Goal: Task Accomplishment & Management: Manage account settings

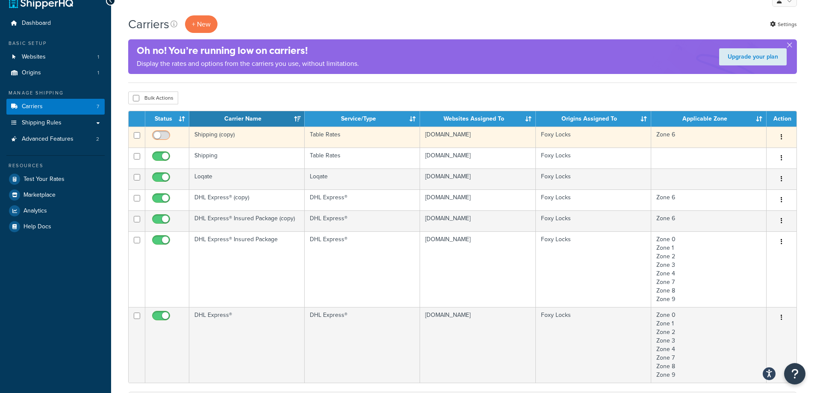
click at [166, 135] on input "checkbox" at bounding box center [162, 137] width 24 height 11
checkbox input "true"
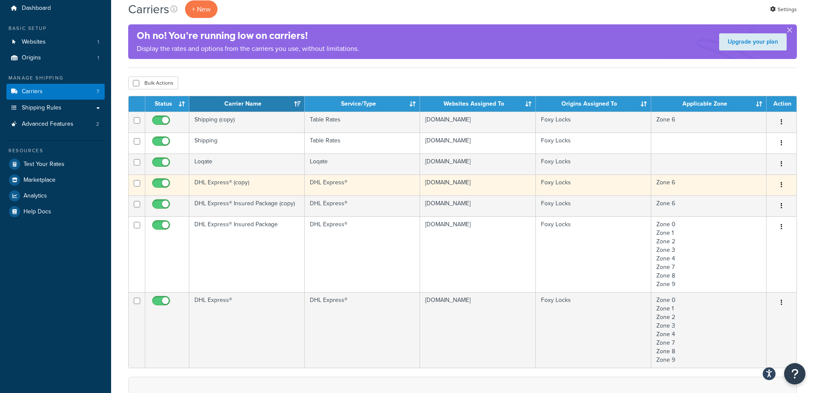
scroll to position [15, 0]
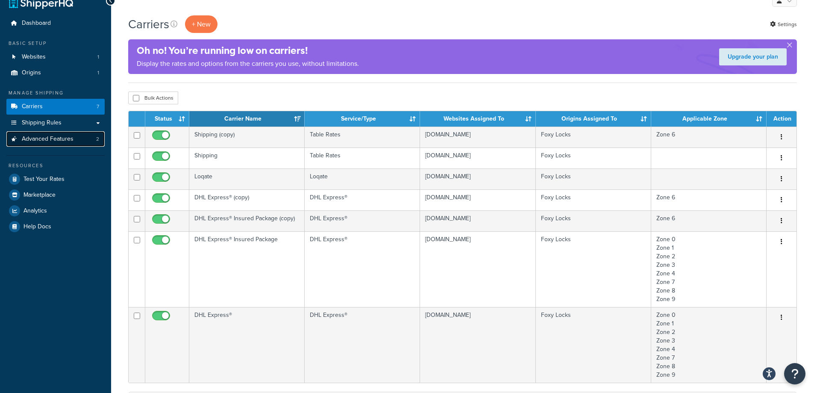
click at [62, 136] on span "Advanced Features" at bounding box center [48, 139] width 52 height 7
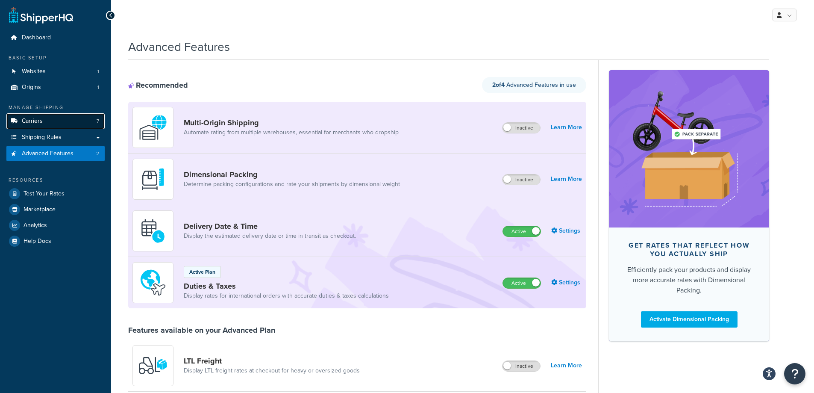
click at [69, 119] on link "Carriers 7" at bounding box center [55, 121] width 98 height 16
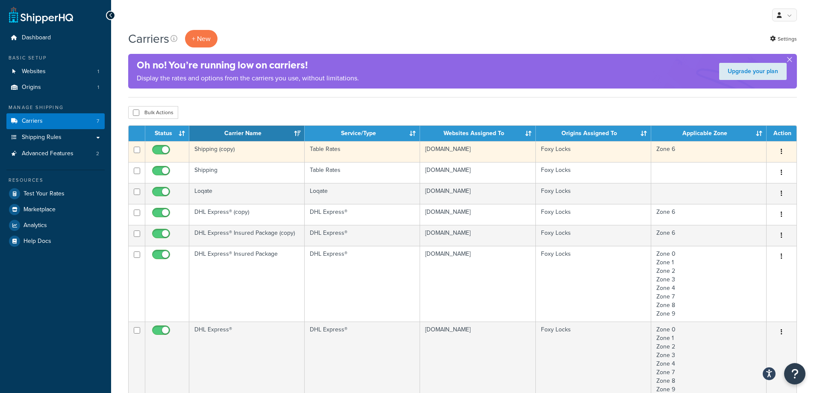
click at [295, 152] on td "Shipping (copy)" at bounding box center [246, 151] width 115 height 21
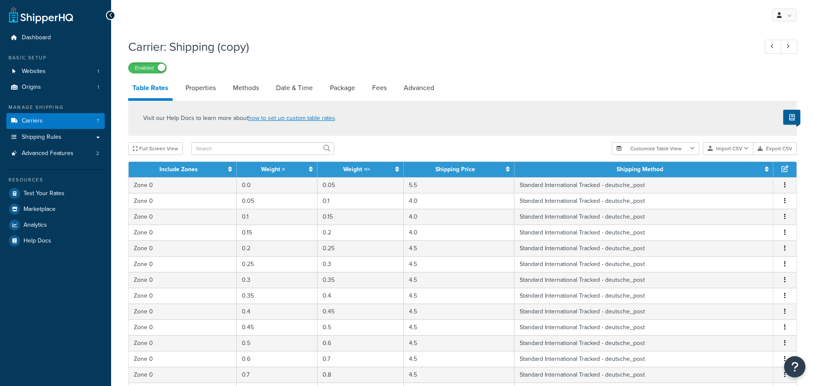
select select "25"
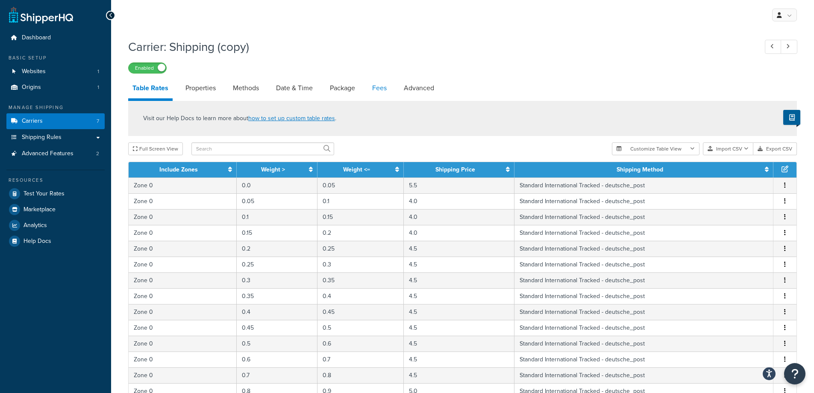
click at [376, 93] on link "Fees" at bounding box center [379, 88] width 23 height 21
select select "AFTER"
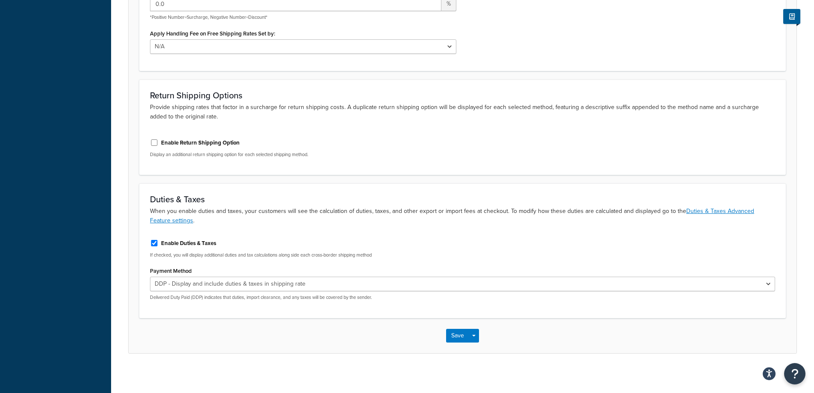
scroll to position [313, 0]
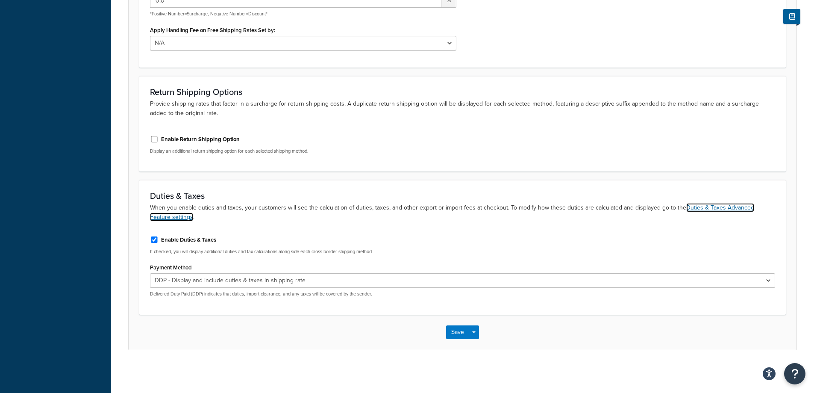
click at [735, 210] on link "Duties & Taxes Advanced Feature settings" at bounding box center [452, 212] width 604 height 18
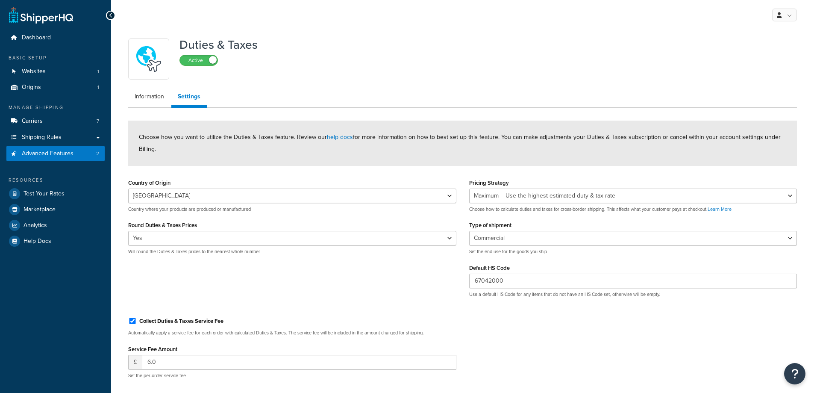
select select "IN"
select select "MAXIMUM"
select select "BUSINESS"
click at [139, 94] on link "Information" at bounding box center [149, 96] width 42 height 17
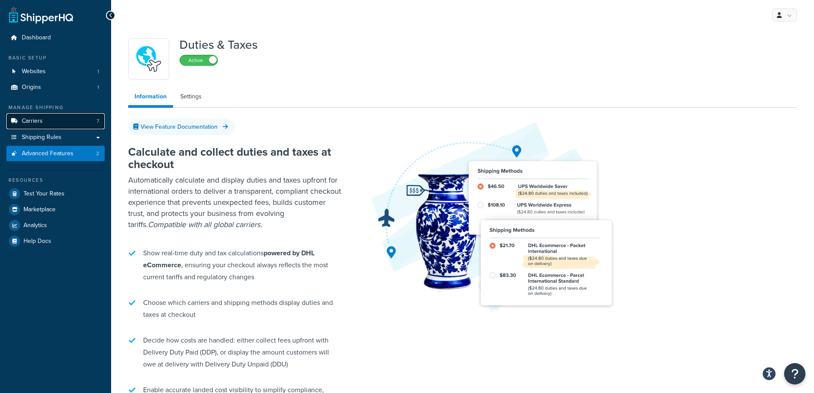
click at [58, 122] on link "Carriers 7" at bounding box center [55, 121] width 98 height 16
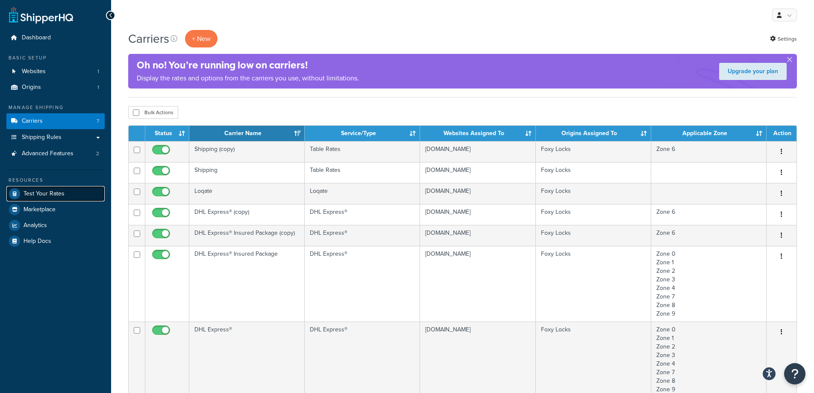
click at [59, 194] on span "Test Your Rates" at bounding box center [44, 193] width 41 height 7
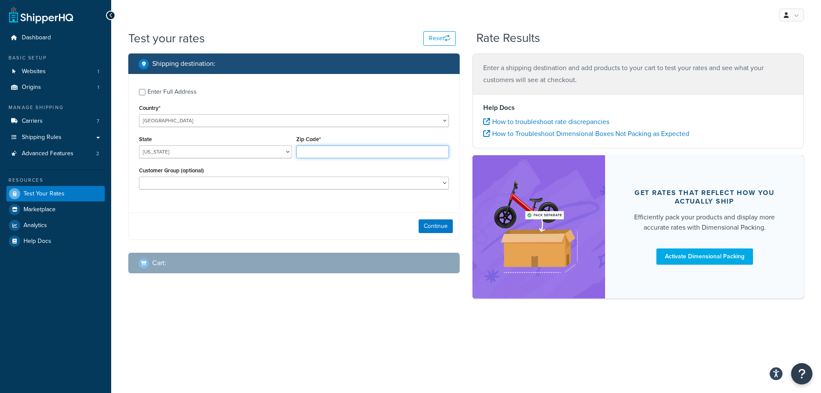
click at [314, 150] on input "Zip Code*" at bounding box center [372, 151] width 153 height 13
type input "30315"
click at [442, 227] on button "Continue" at bounding box center [436, 226] width 34 height 14
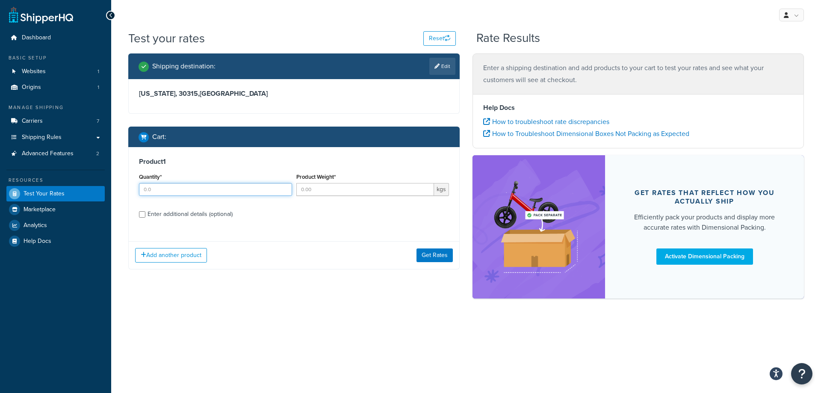
click at [233, 195] on input "Quantity*" at bounding box center [215, 189] width 153 height 13
type input "1"
click at [331, 188] on input "Product Weight*" at bounding box center [365, 189] width 138 height 13
type input "1"
click at [208, 214] on div "Enter additional details (optional)" at bounding box center [189, 214] width 85 height 12
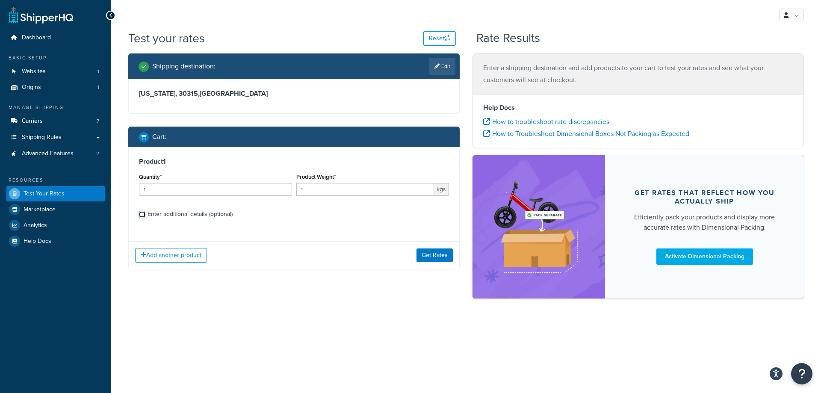
click at [145, 214] on input "Enter additional details (optional)" at bounding box center [142, 214] width 6 height 6
checkbox input "true"
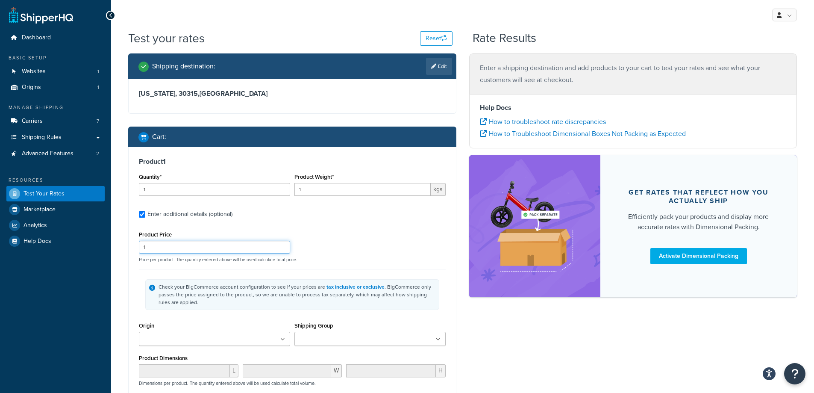
click at [201, 246] on input "1" at bounding box center [214, 247] width 151 height 13
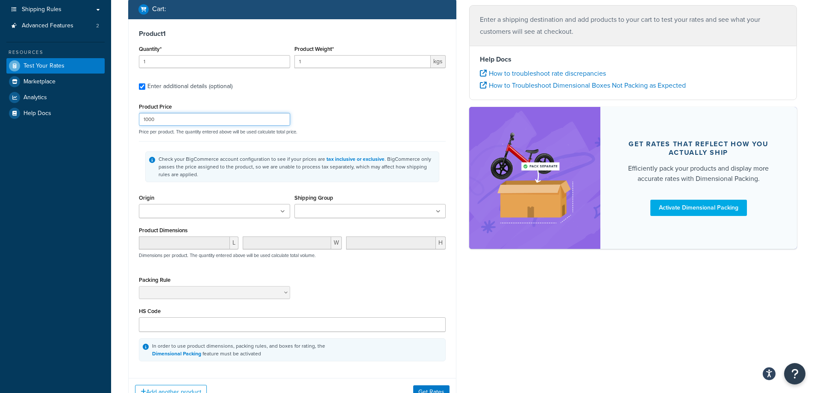
scroll to position [128, 0]
type input "1000"
click at [256, 214] on ul at bounding box center [214, 210] width 151 height 14
drag, startPoint x: 229, startPoint y: 224, endPoint x: 288, endPoint y: 221, distance: 59.1
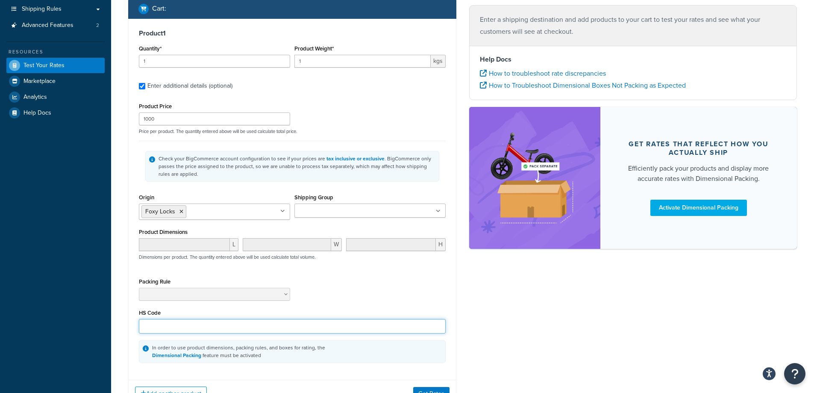
click at [192, 330] on input "HS Code" at bounding box center [292, 326] width 307 height 15
type input "6704200"
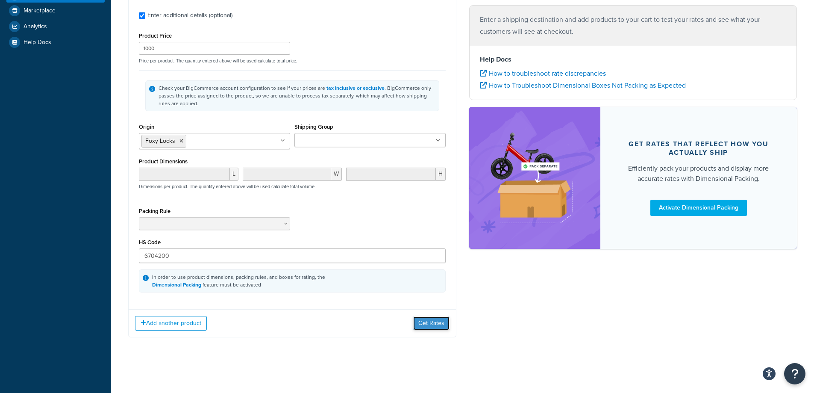
click at [428, 319] on button "Get Rates" at bounding box center [431, 323] width 36 height 14
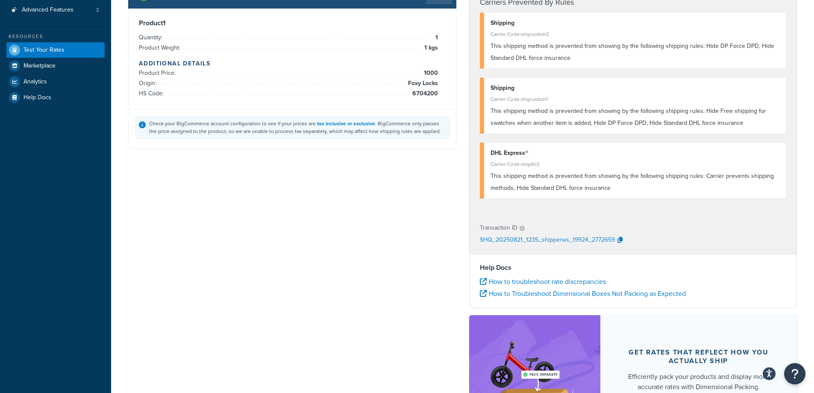
scroll to position [0, 0]
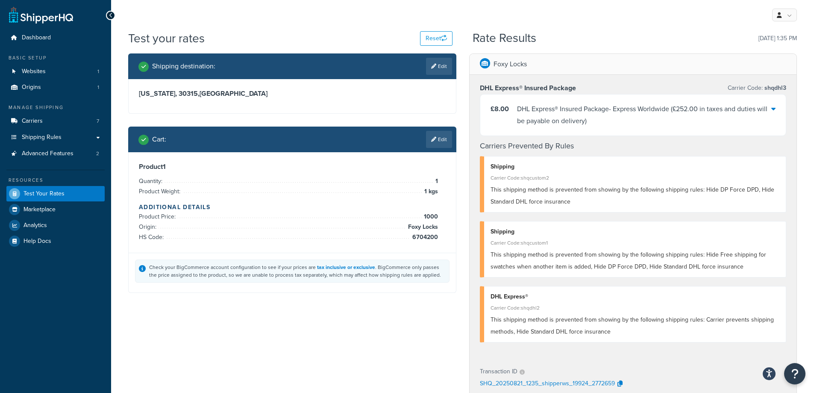
click at [773, 115] on div at bounding box center [774, 115] width 4 height 24
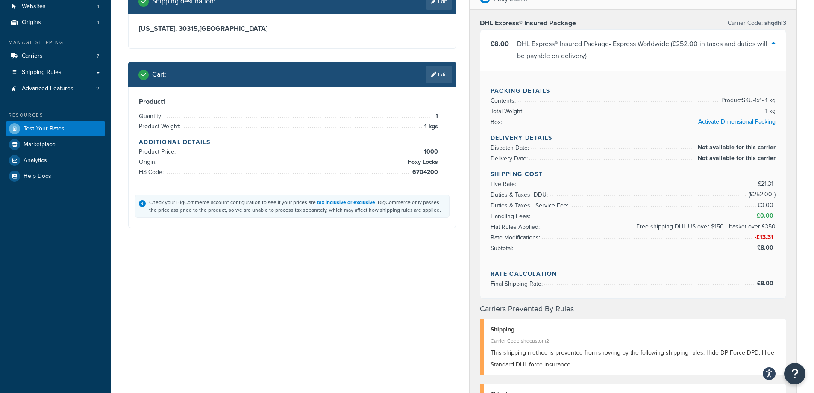
scroll to position [85, 0]
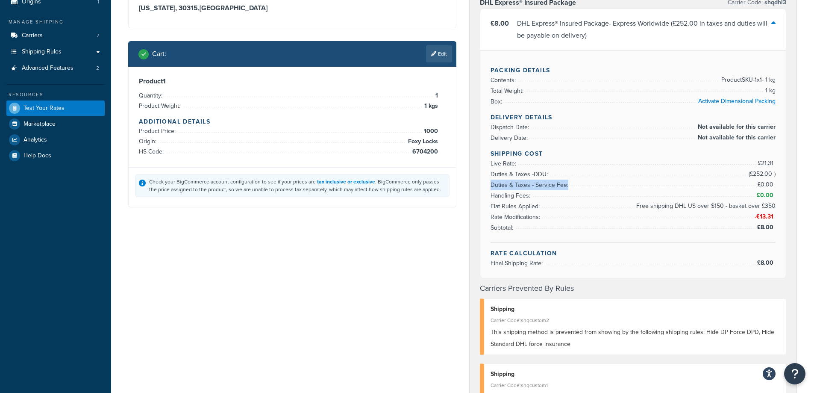
drag, startPoint x: 570, startPoint y: 186, endPoint x: 623, endPoint y: 188, distance: 53.5
click at [623, 188] on li "Duties & Taxes - Service Fee: £0.00" at bounding box center [634, 185] width 286 height 11
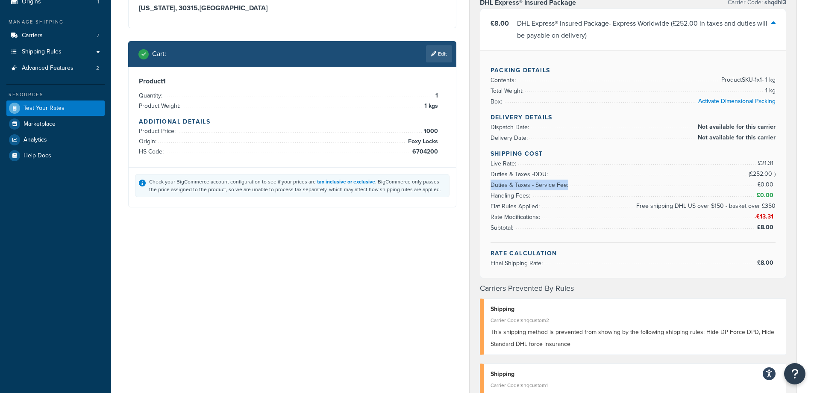
click at [623, 188] on li "Duties & Taxes - Service Fee: £0.00" at bounding box center [634, 185] width 286 height 11
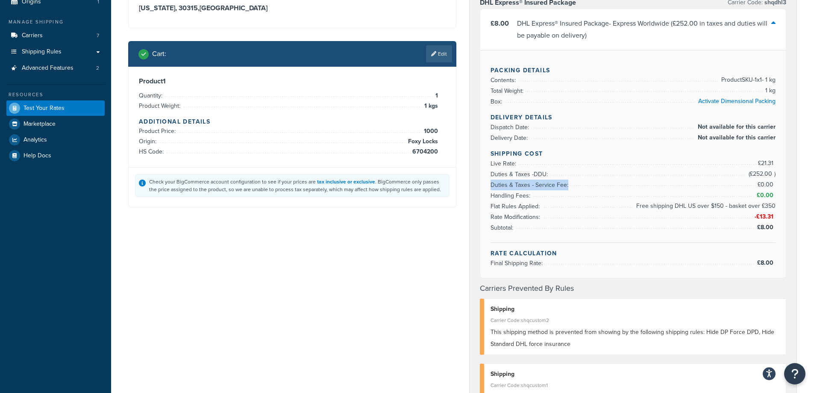
click at [623, 188] on li "Duties & Taxes - Service Fee: £0.00" at bounding box center [634, 185] width 286 height 11
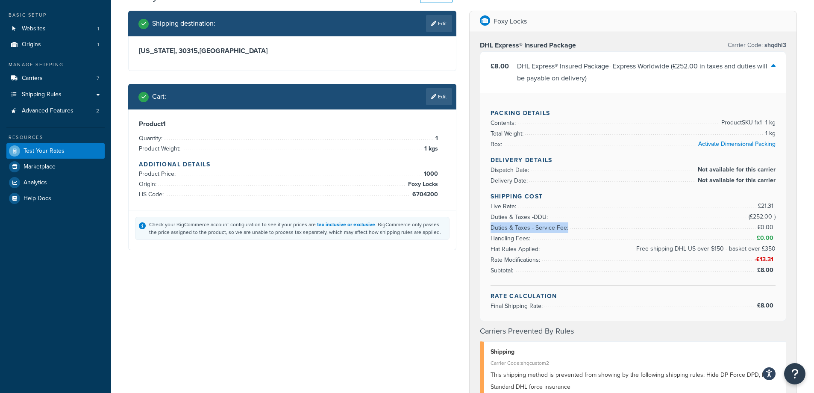
scroll to position [0, 0]
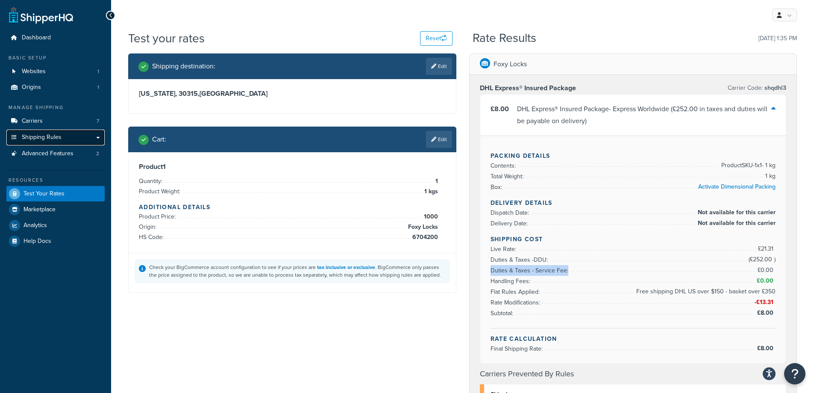
click at [77, 130] on link "Shipping Rules" at bounding box center [55, 138] width 98 height 16
click at [77, 124] on link "Carriers 7" at bounding box center [55, 121] width 98 height 16
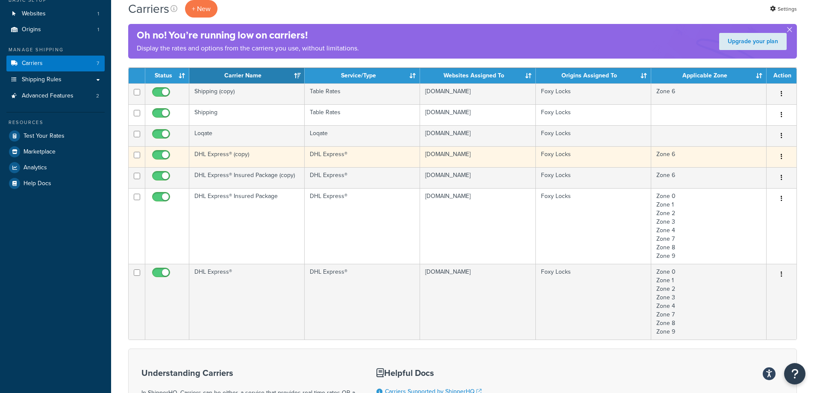
scroll to position [43, 0]
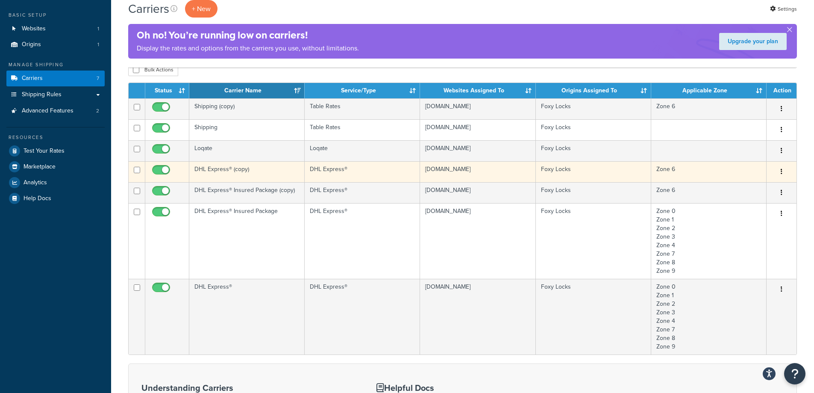
click at [265, 171] on td "DHL Express® (copy)" at bounding box center [246, 171] width 115 height 21
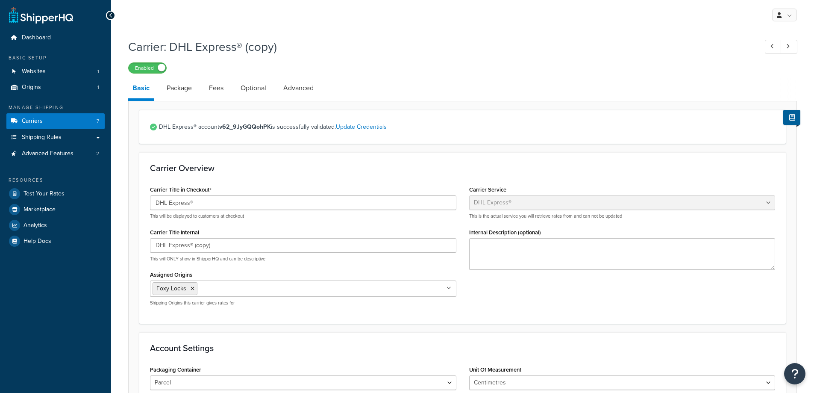
select select "dhl"
select select "kg"
select select "CM"
click at [211, 89] on link "Fees" at bounding box center [216, 88] width 23 height 21
select select "EXCLUDED"
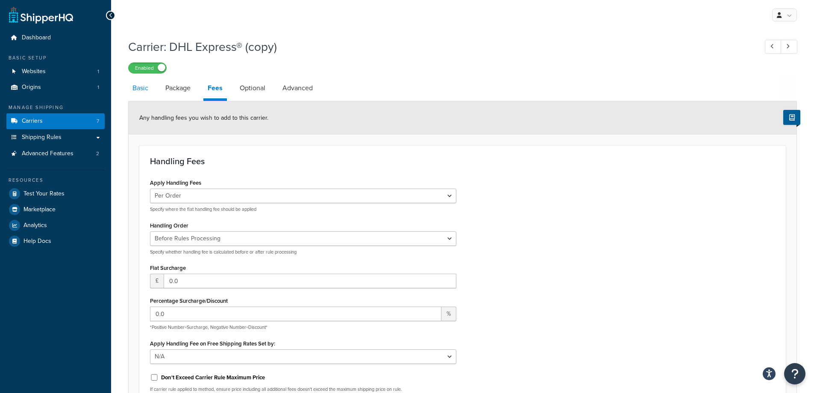
click at [145, 88] on link "Basic" at bounding box center [140, 88] width 24 height 21
select select "dhl"
select select "kg"
select select "CM"
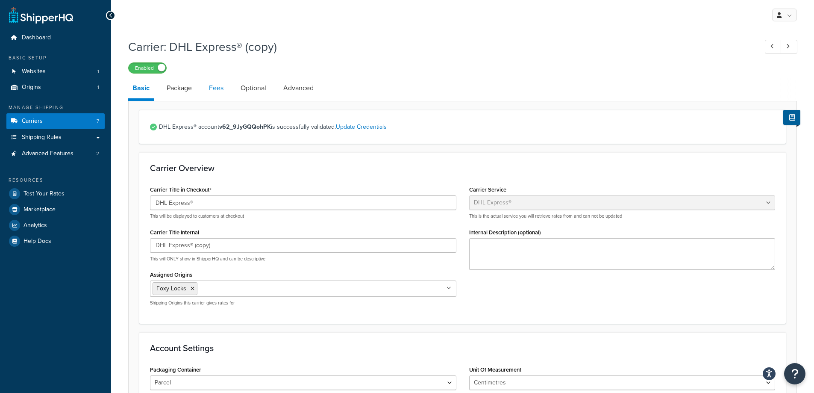
click at [219, 88] on link "Fees" at bounding box center [216, 88] width 23 height 21
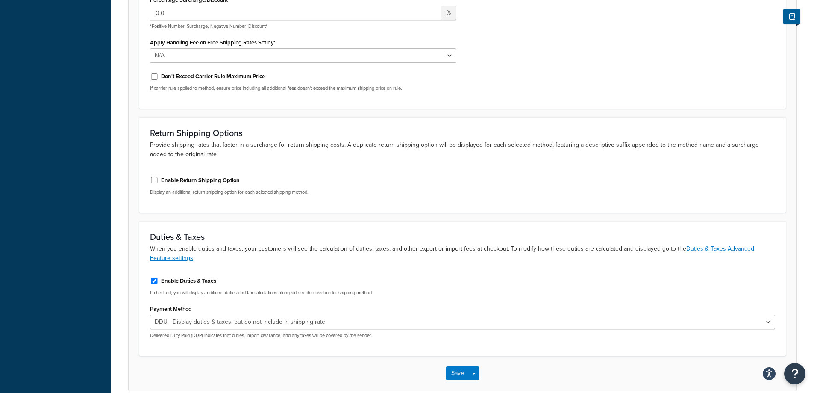
scroll to position [342, 0]
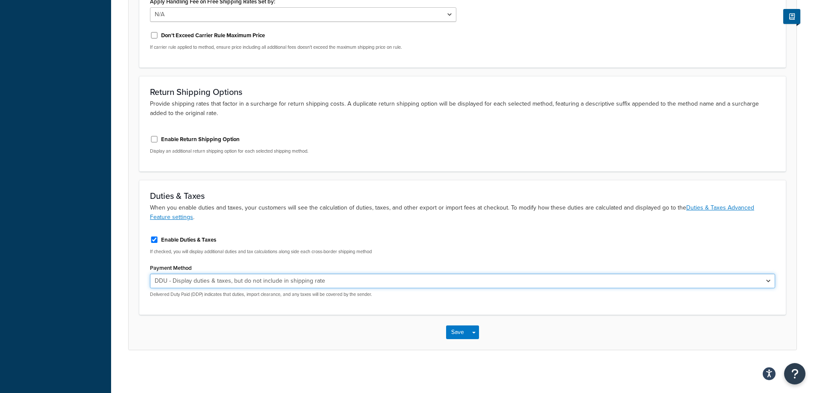
click at [230, 277] on select "DDP - Display and include duties & taxes in shipping rate DDU - Display duties …" at bounding box center [462, 281] width 625 height 15
select select "INCLUDED"
click at [150, 274] on select "DDP - Display and include duties & taxes in shipping rate DDU - Display duties …" at bounding box center [462, 281] width 625 height 15
click at [454, 330] on button "Save" at bounding box center [457, 332] width 23 height 14
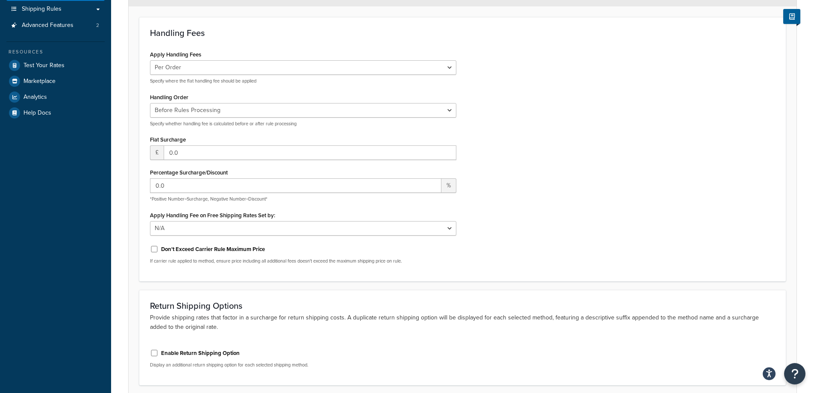
scroll to position [157, 0]
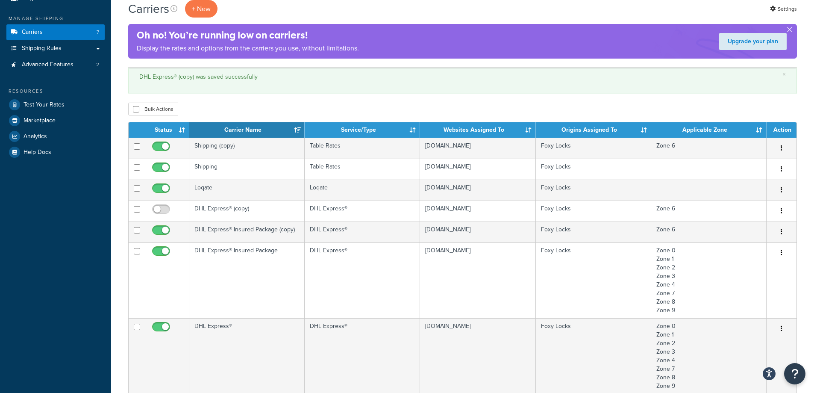
scroll to position [85, 0]
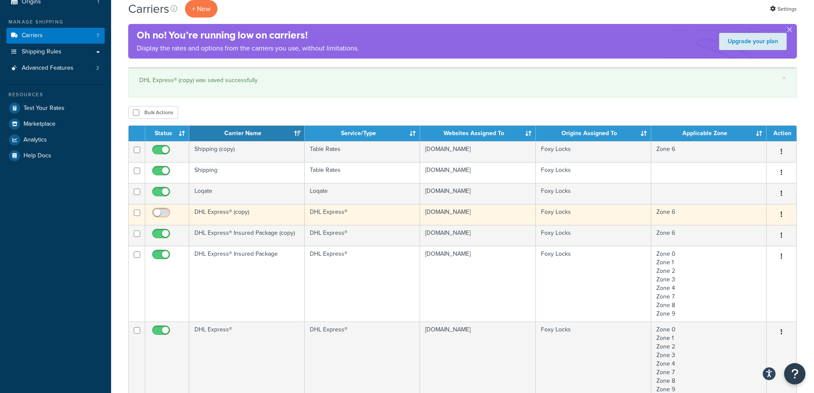
click at [166, 211] on input "checkbox" at bounding box center [162, 214] width 24 height 11
checkbox input "true"
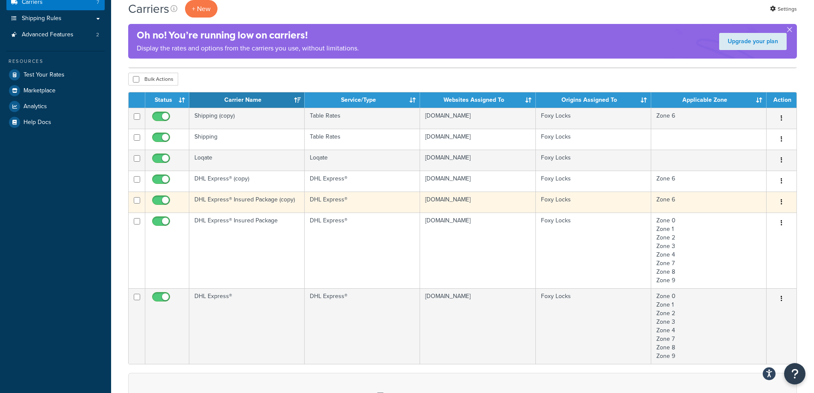
scroll to position [128, 0]
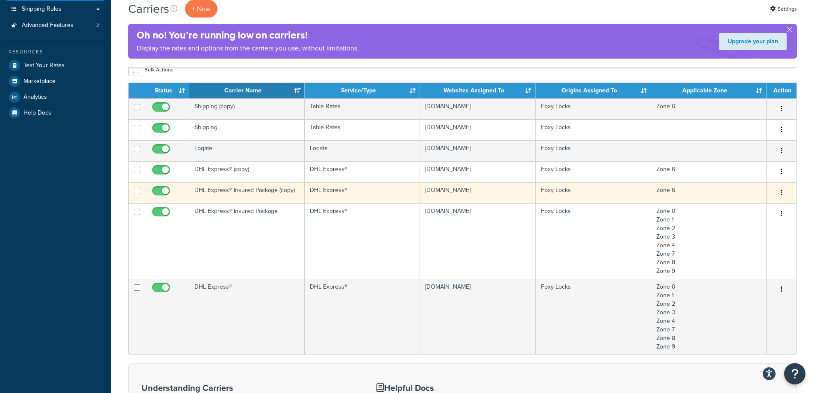
click at [268, 194] on td "DHL Express® Insured Package (copy)" at bounding box center [246, 192] width 115 height 21
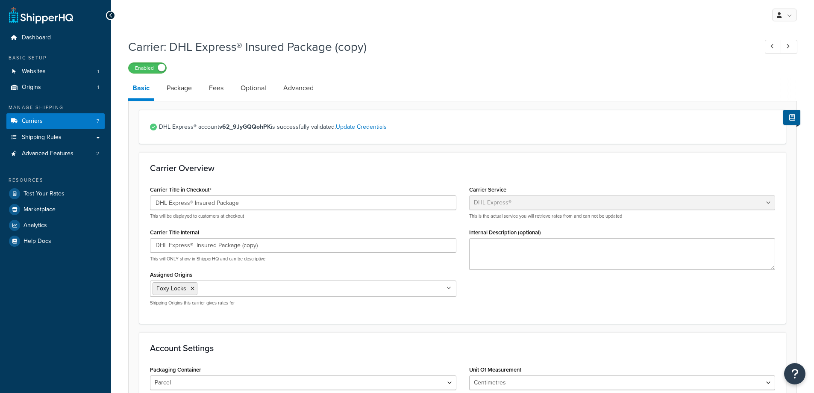
select select "dhl"
select select "kg"
select select "CM"
click at [222, 87] on link "Fees" at bounding box center [216, 88] width 23 height 21
select select "package"
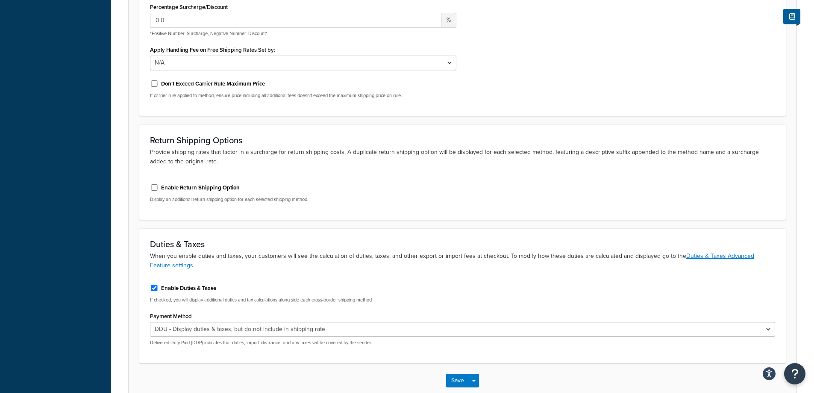
scroll to position [342, 0]
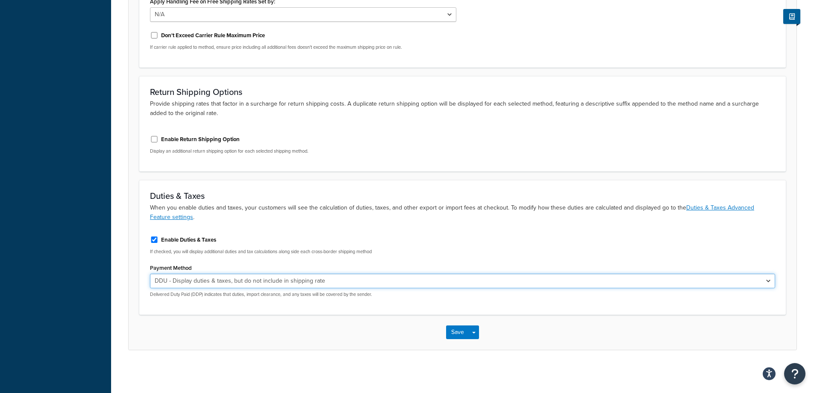
click at [223, 282] on select "DDP - Display and include duties & taxes in shipping rate DDU - Display duties …" at bounding box center [462, 281] width 625 height 15
click at [222, 277] on select "DDP - Display and include duties & taxes in shipping rate DDU - Display duties …" at bounding box center [462, 281] width 625 height 15
select select "INCLUDED"
click at [150, 274] on select "DDP - Display and include duties & taxes in shipping rate DDU - Display duties …" at bounding box center [462, 281] width 625 height 15
click at [453, 333] on button "Save" at bounding box center [457, 332] width 23 height 14
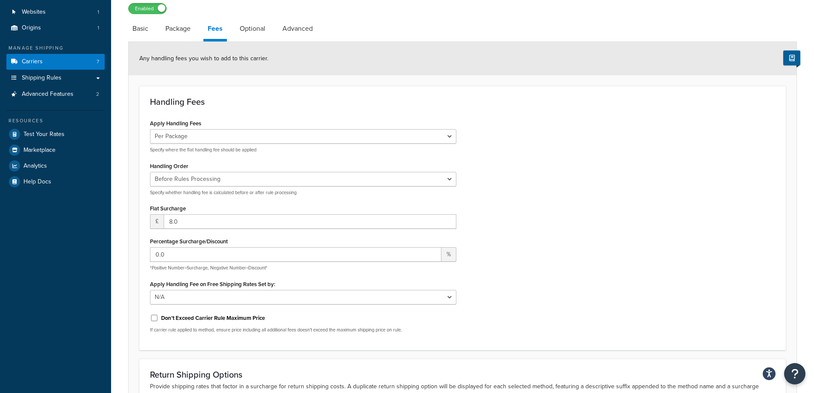
scroll to position [249, 0]
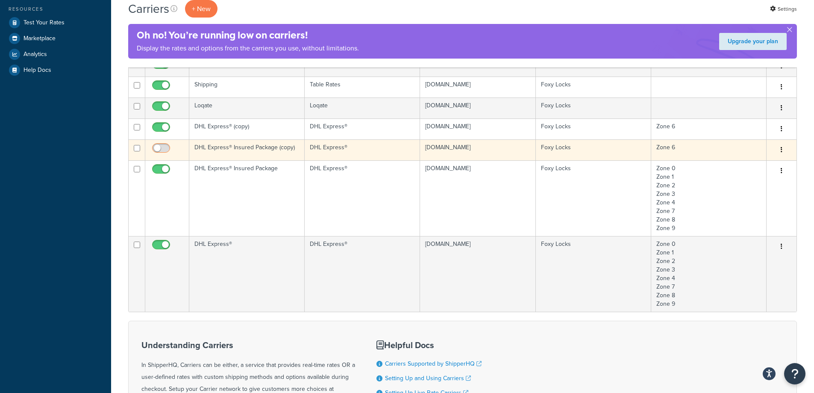
click at [167, 148] on input "checkbox" at bounding box center [162, 150] width 24 height 11
checkbox input "true"
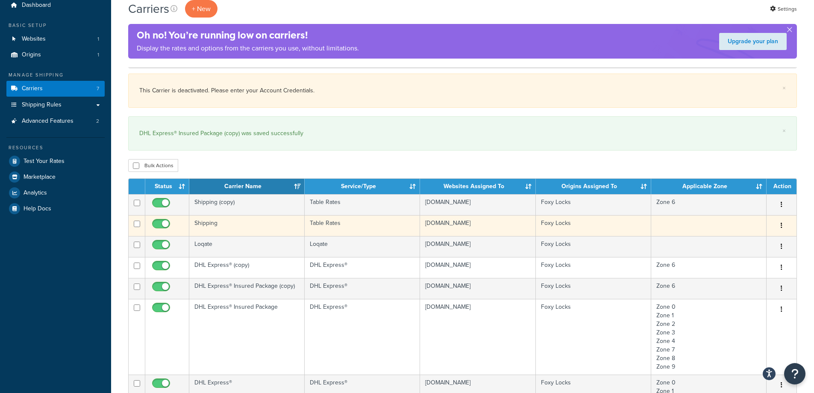
scroll to position [85, 0]
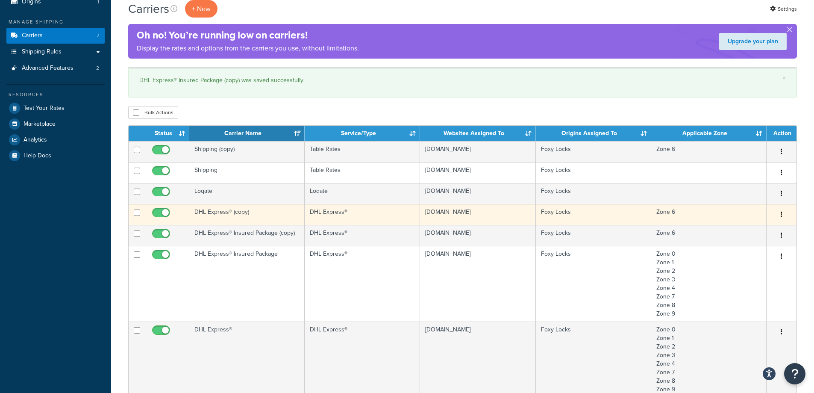
click at [266, 212] on td "DHL Express® (copy)" at bounding box center [246, 214] width 115 height 21
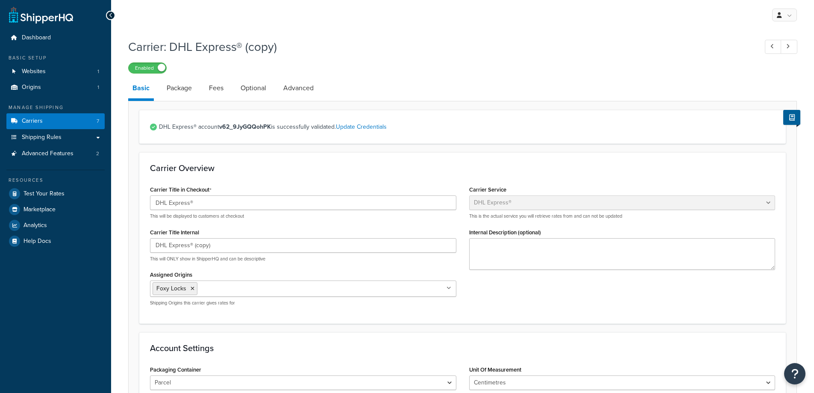
select select "dhl"
select select "kg"
select select "CM"
click at [303, 88] on link "Advanced" at bounding box center [298, 88] width 39 height 21
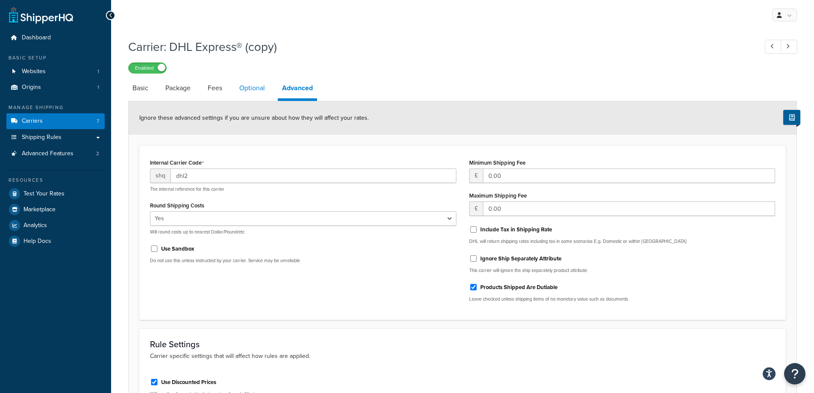
click at [248, 85] on link "Optional" at bounding box center [252, 88] width 34 height 21
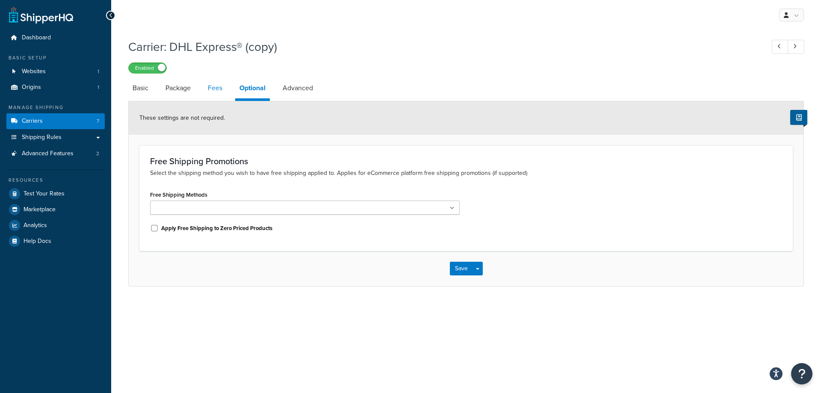
click at [221, 92] on link "Fees" at bounding box center [214, 88] width 23 height 21
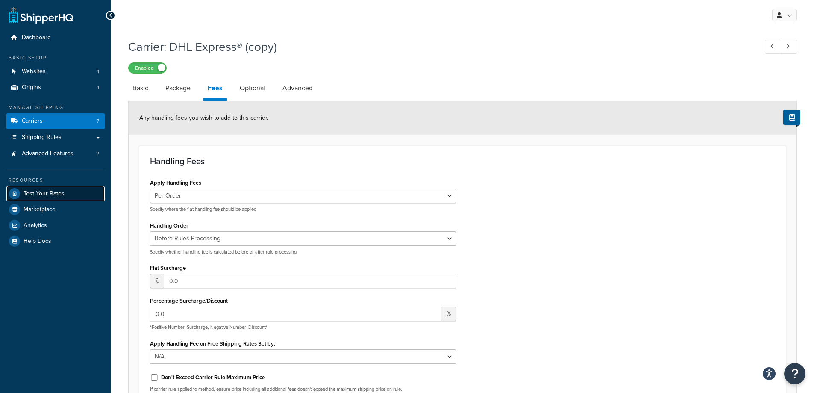
click at [54, 195] on span "Test Your Rates" at bounding box center [44, 193] width 41 height 7
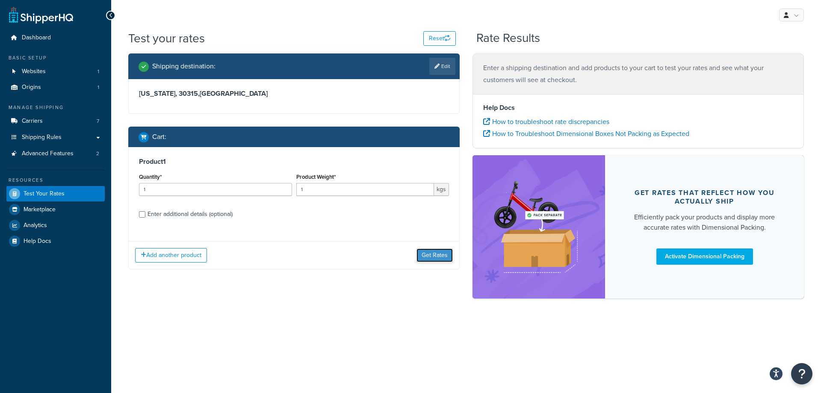
click at [425, 256] on button "Get Rates" at bounding box center [434, 255] width 36 height 14
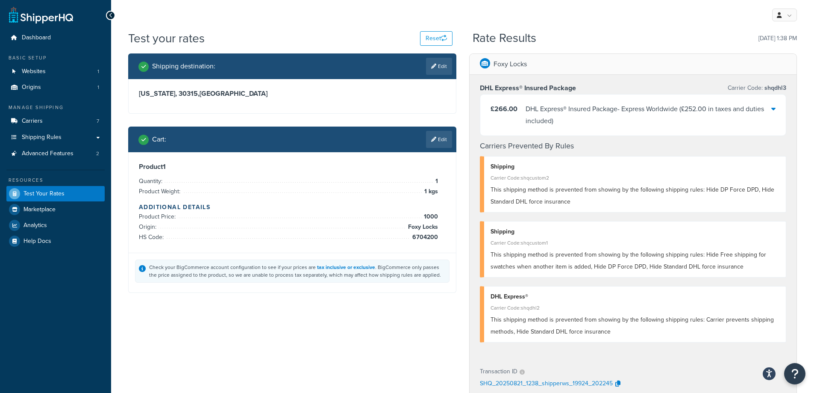
click at [548, 119] on span "( £252.00 in taxes and duties included )" at bounding box center [645, 115] width 239 height 22
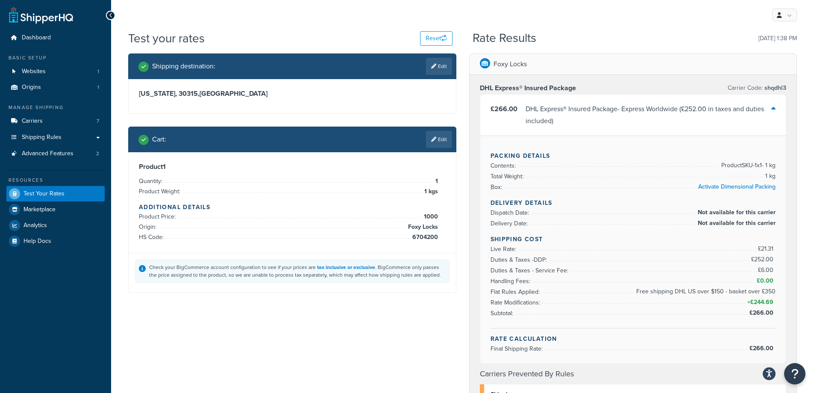
click at [695, 292] on span "Free shipping DHL US over $150 - basket over £350" at bounding box center [705, 291] width 142 height 10
click at [689, 299] on li "Rate Modifications: + £244.69" at bounding box center [634, 302] width 286 height 11
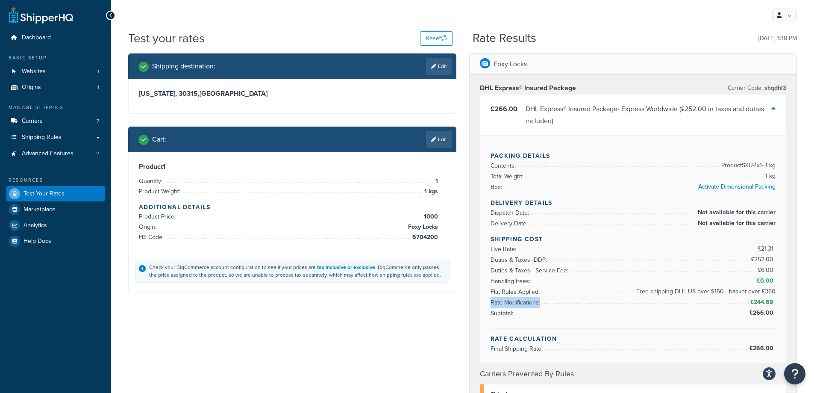
click at [689, 299] on li "Rate Modifications: + £244.69" at bounding box center [634, 302] width 286 height 11
click at [690, 299] on li "Rate Modifications: + £244.69" at bounding box center [634, 302] width 286 height 11
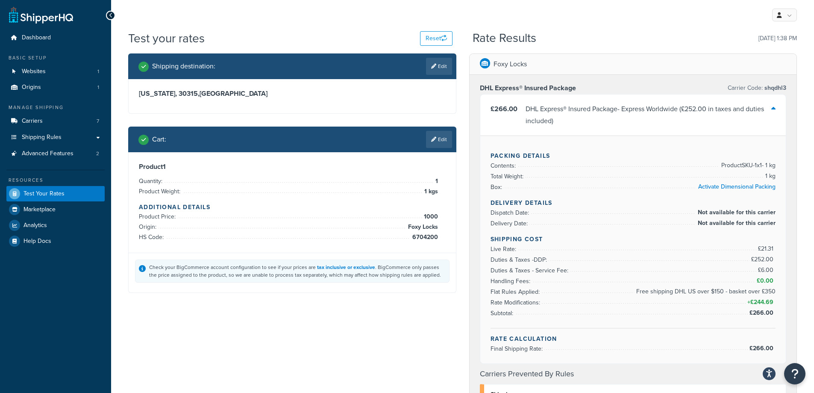
click at [690, 312] on li "Subtotal: £266.00" at bounding box center [634, 313] width 286 height 11
click at [448, 70] on link "Edit" at bounding box center [439, 66] width 26 height 17
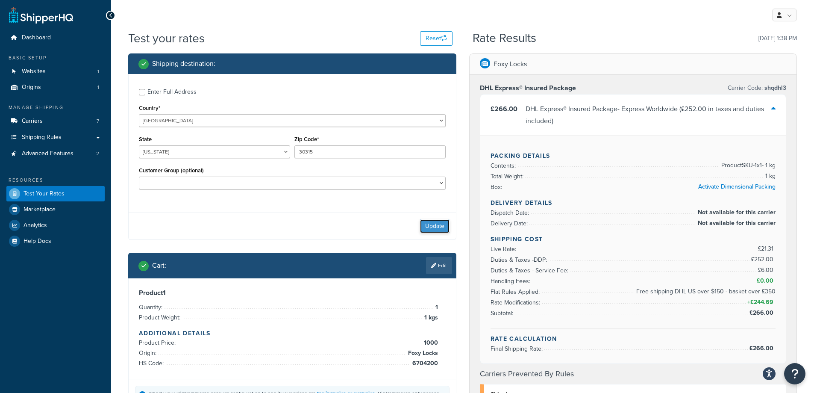
click at [436, 227] on button "Update" at bounding box center [434, 226] width 29 height 14
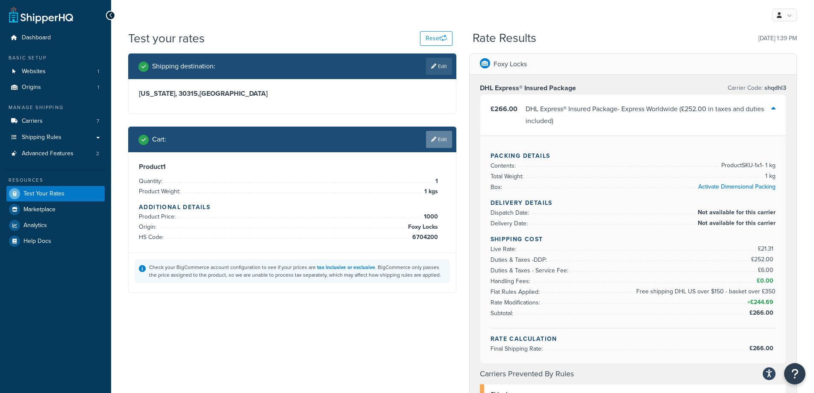
click at [437, 140] on link "Edit" at bounding box center [439, 139] width 26 height 17
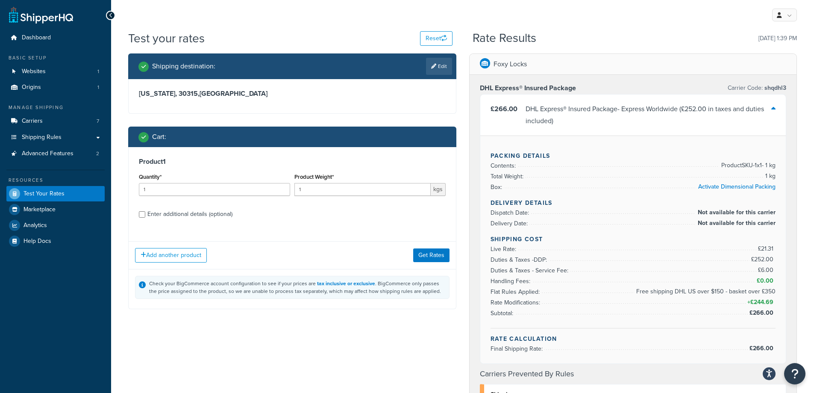
click at [189, 212] on div "Enter additional details (optional)" at bounding box center [189, 214] width 85 height 12
click at [145, 212] on input "Enter additional details (optional)" at bounding box center [142, 214] width 6 height 6
checkbox input "true"
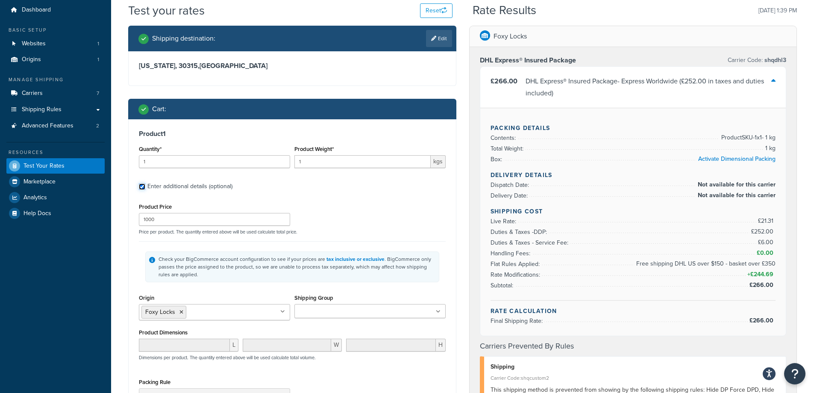
scroll to position [43, 0]
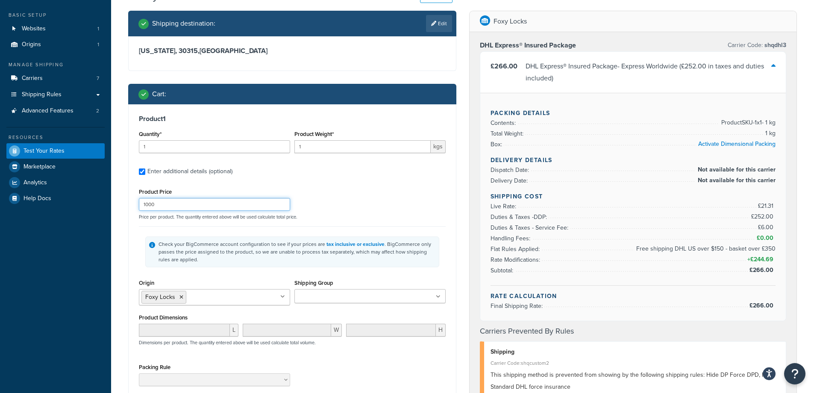
drag, startPoint x: 162, startPoint y: 202, endPoint x: 129, endPoint y: 197, distance: 32.8
click at [129, 197] on div "Product 1 Quantity* 1 Product Weight* 1 kgs Enter additional details (optional)…" at bounding box center [292, 281] width 327 height 354
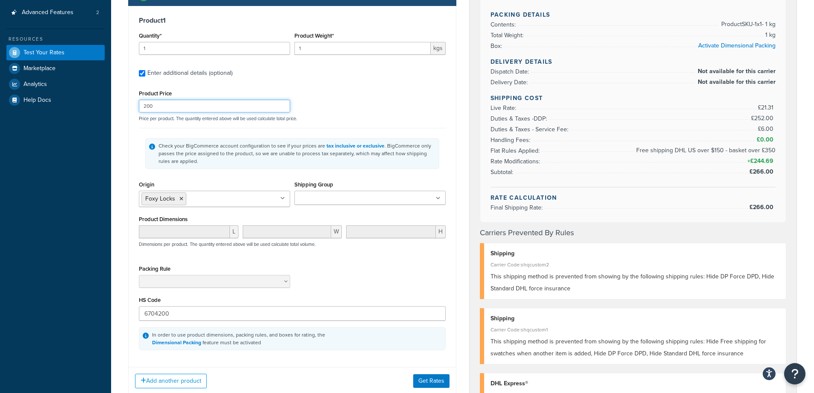
scroll to position [299, 0]
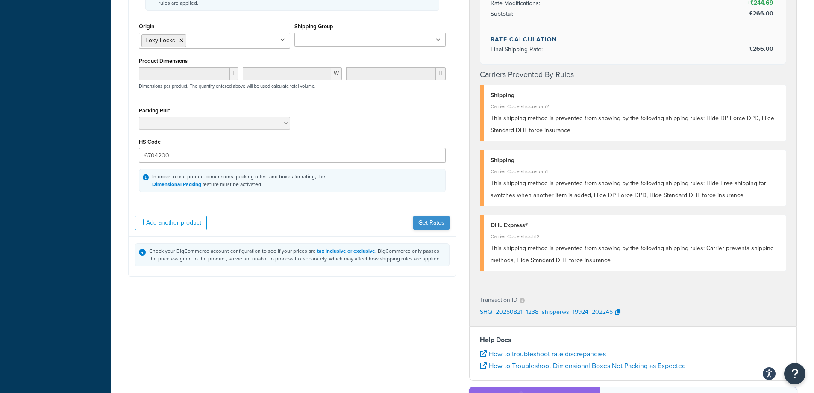
type input "200"
click at [427, 225] on button "Get Rates" at bounding box center [431, 223] width 36 height 14
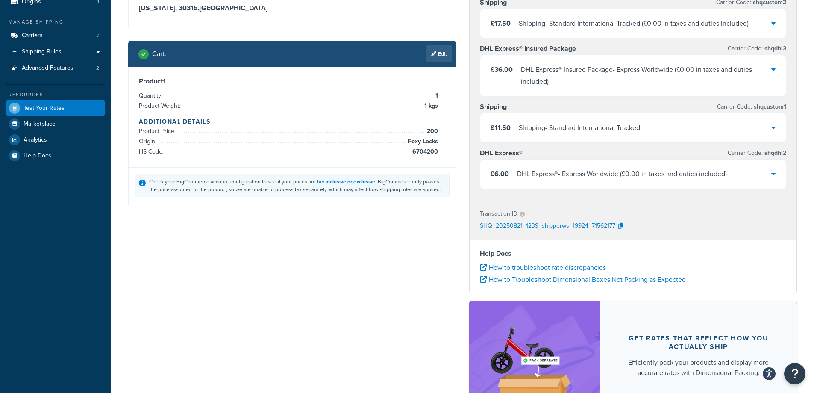
scroll to position [0, 0]
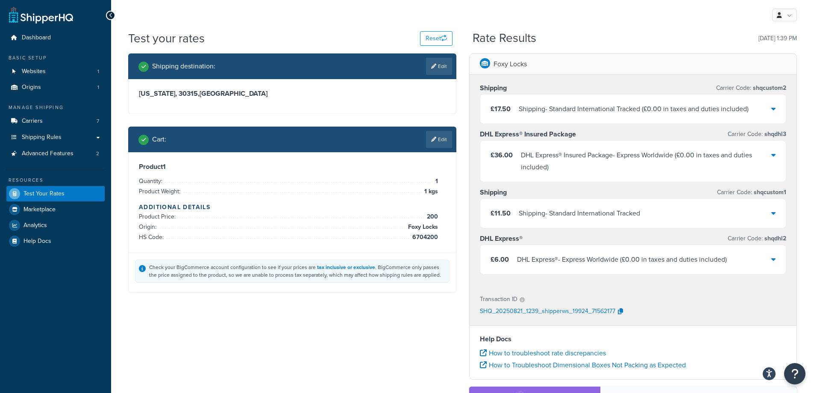
click at [599, 110] on div "Shipping - Standard International Tracked ( £0.00 in taxes and duties included )" at bounding box center [634, 109] width 230 height 12
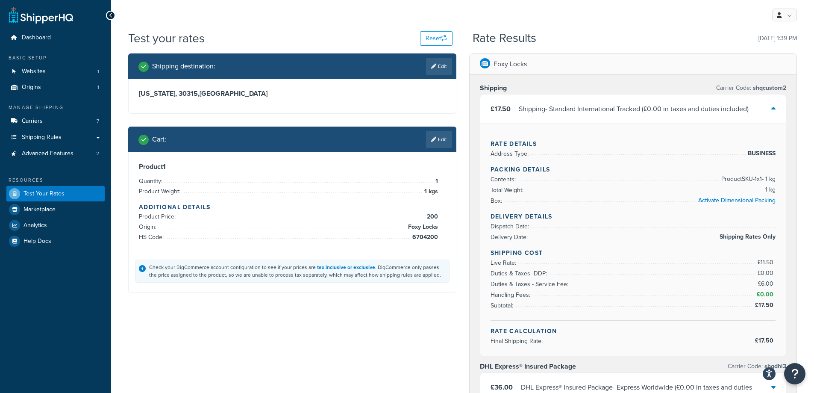
click at [599, 110] on div "Shipping - Standard International Tracked ( £0.00 in taxes and duties included )" at bounding box center [634, 109] width 230 height 12
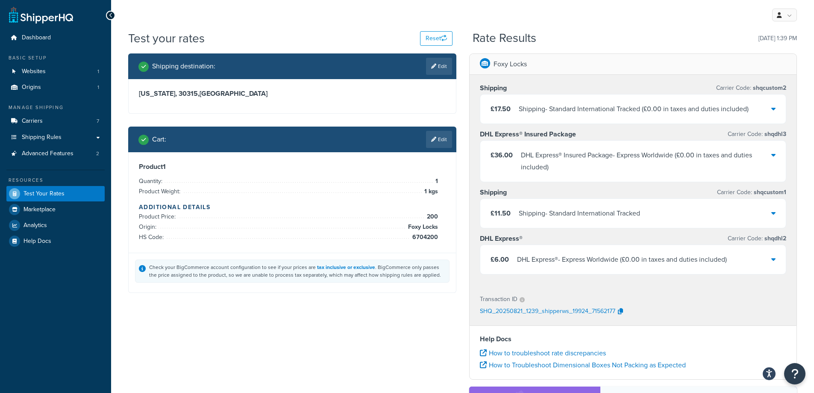
click at [563, 159] on div "DHL Express® Insured Package - Express Worldwide ( £0.00 in taxes and duties in…" at bounding box center [646, 161] width 251 height 24
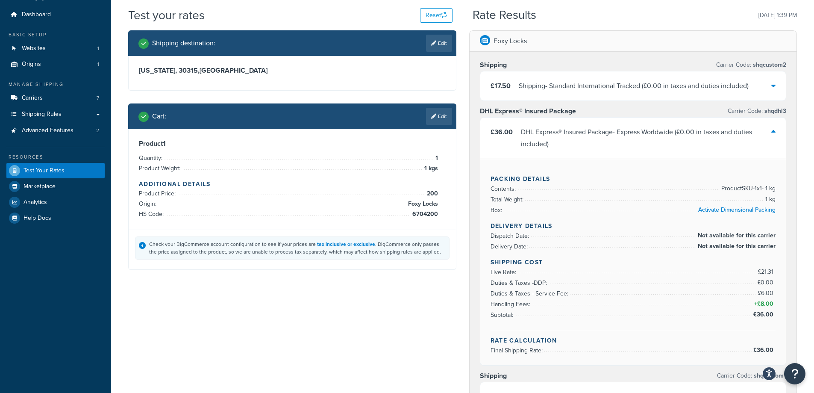
scroll to position [43, 0]
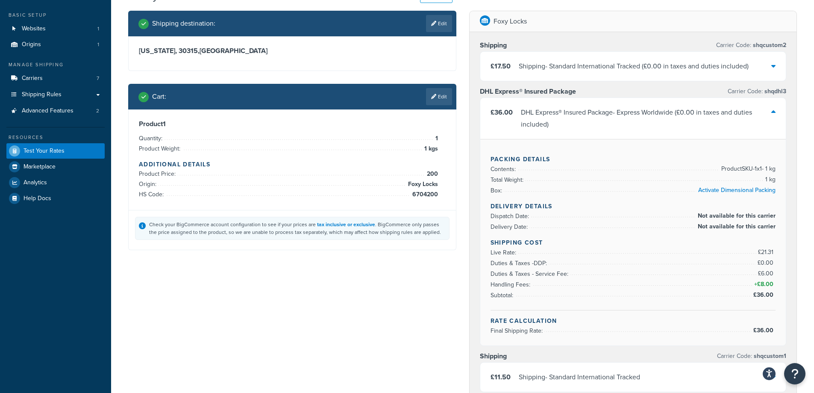
click at [598, 124] on div "DHL Express® Insured Package - Express Worldwide ( £0.00 in taxes and duties in…" at bounding box center [646, 118] width 251 height 24
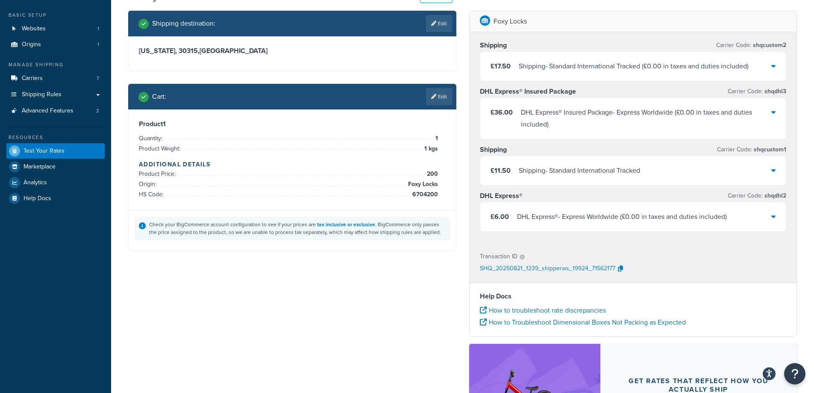
click at [579, 218] on div "DHL Express® - Express Worldwide ( £0.00 in taxes and duties included )" at bounding box center [622, 217] width 210 height 12
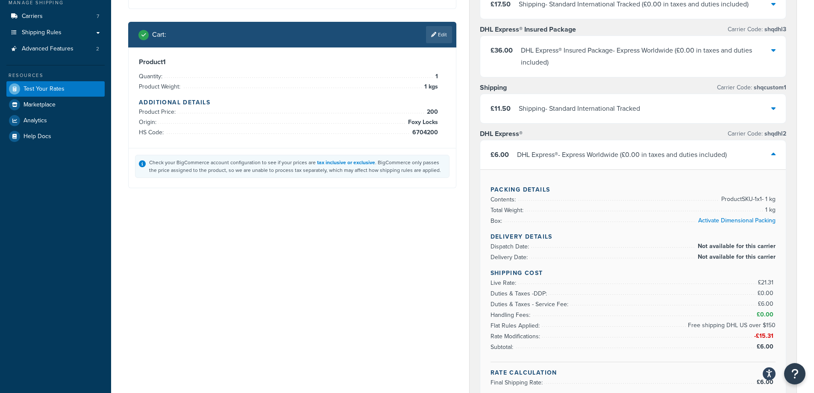
scroll to position [85, 0]
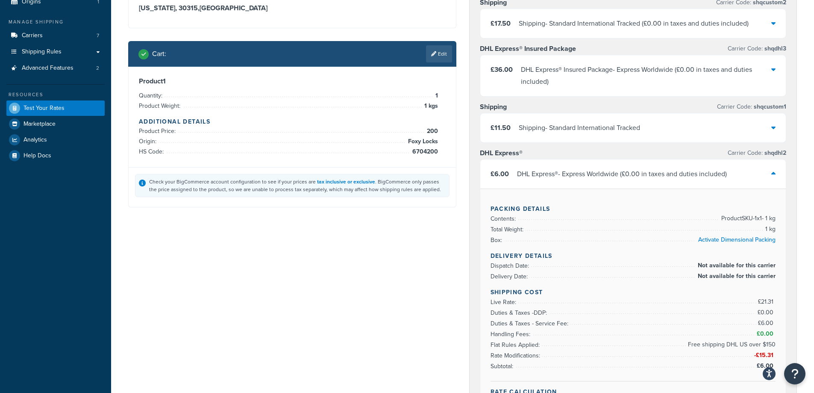
click at [592, 168] on div "DHL Express® - Express Worldwide ( £0.00 in taxes and duties included )" at bounding box center [622, 174] width 210 height 12
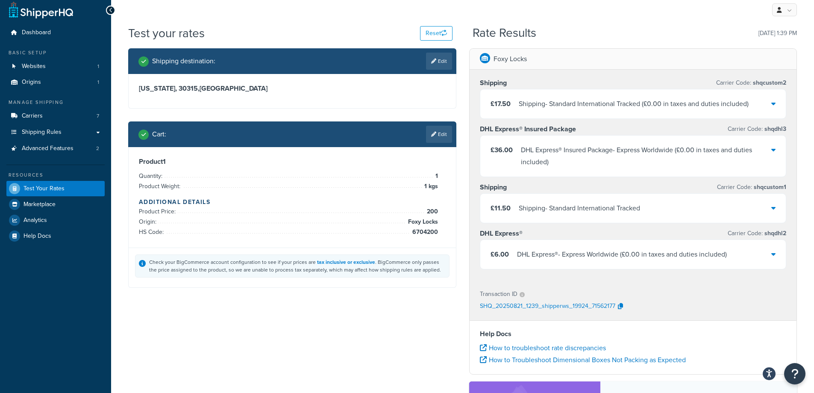
scroll to position [0, 0]
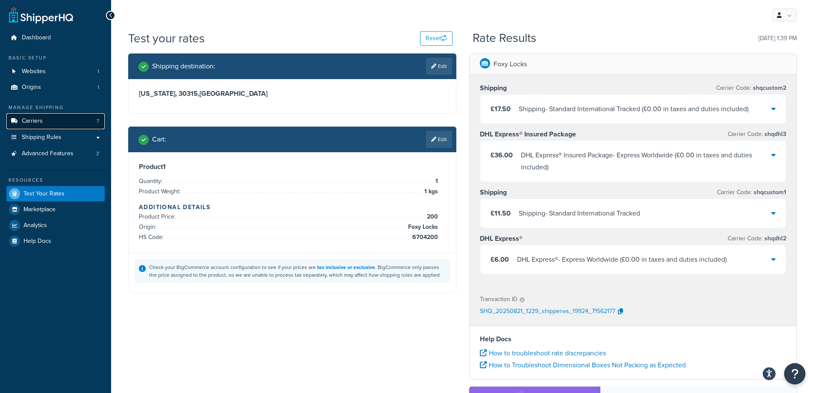
click at [80, 123] on link "Carriers 7" at bounding box center [55, 121] width 98 height 16
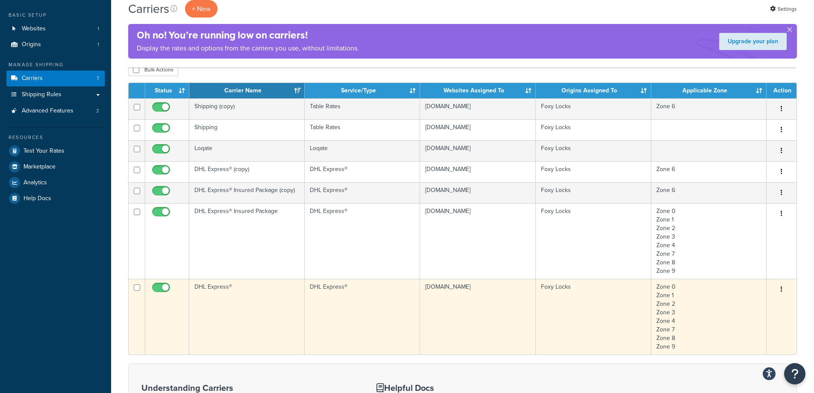
scroll to position [85, 0]
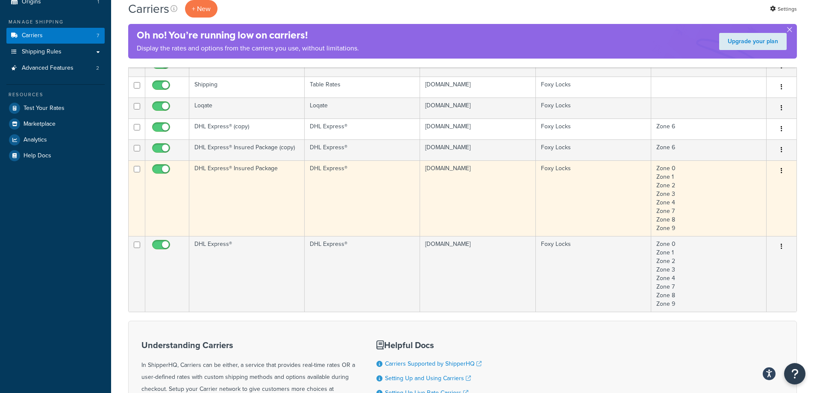
click at [432, 207] on td "foxylocks.com" at bounding box center [477, 198] width 115 height 76
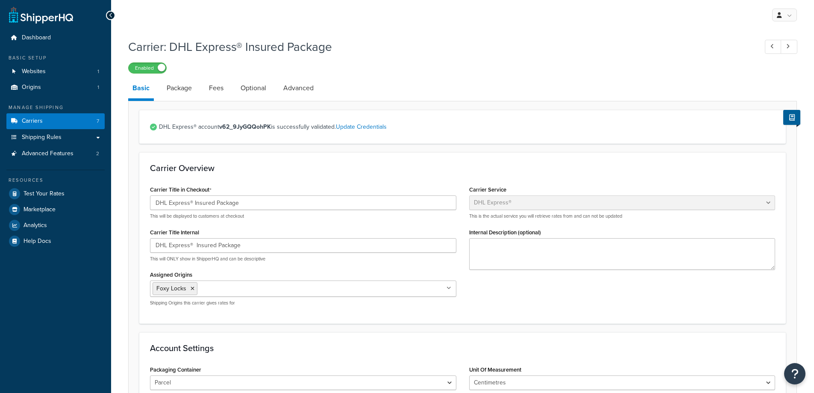
select select "dhl"
select select "kg"
select select "CM"
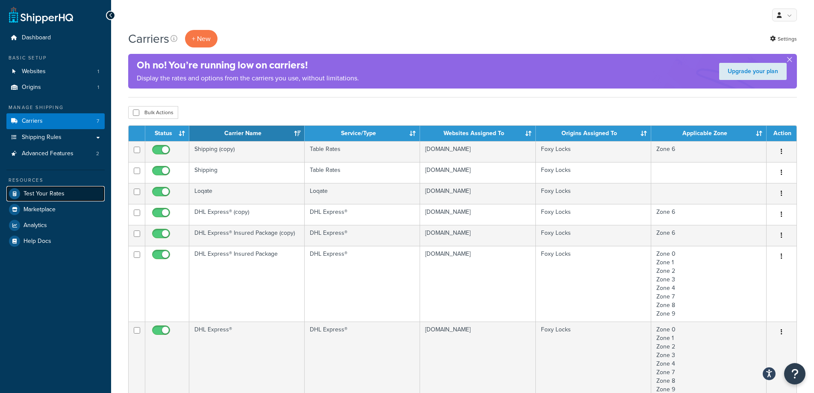
click at [67, 192] on link "Test Your Rates" at bounding box center [55, 193] width 98 height 15
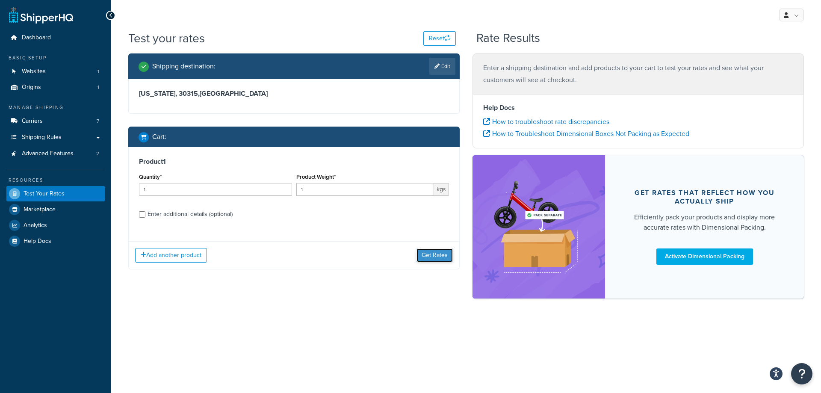
click at [434, 253] on button "Get Rates" at bounding box center [434, 255] width 36 height 14
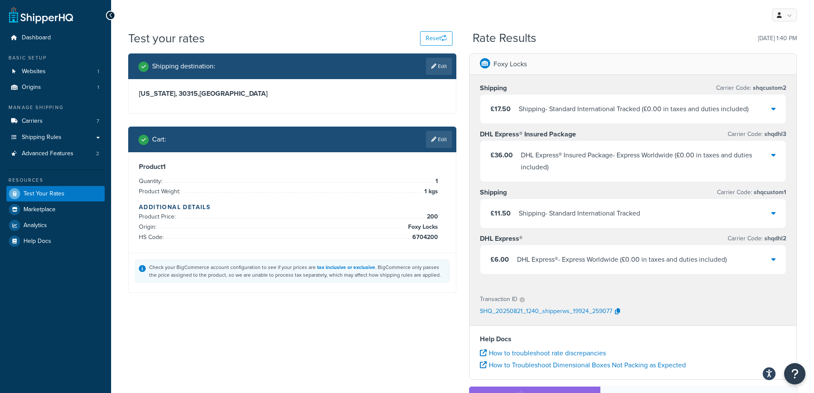
click at [546, 217] on div "Shipping - Standard International Tracked" at bounding box center [579, 213] width 121 height 12
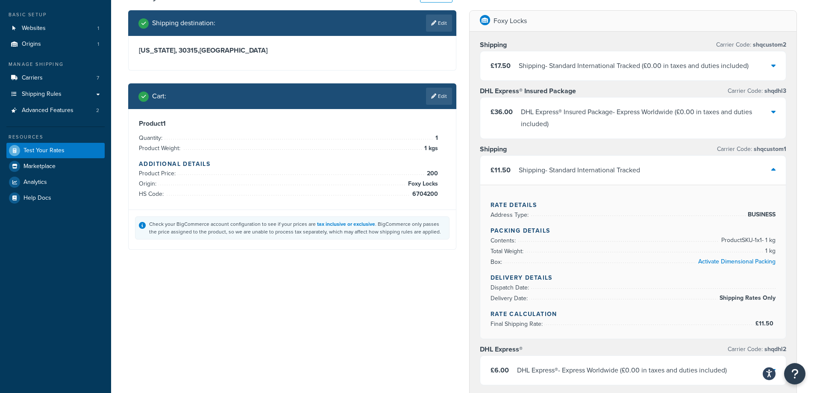
scroll to position [43, 0]
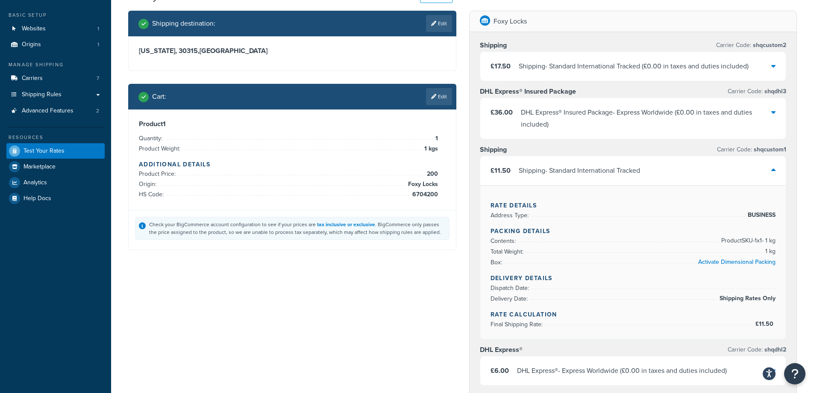
click at [558, 165] on div "Shipping - Standard International Tracked" at bounding box center [579, 171] width 121 height 12
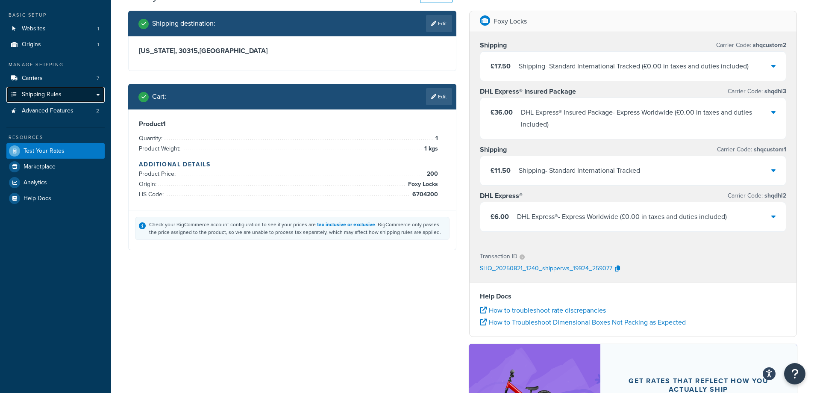
click at [61, 95] on span "Shipping Rules" at bounding box center [42, 94] width 40 height 7
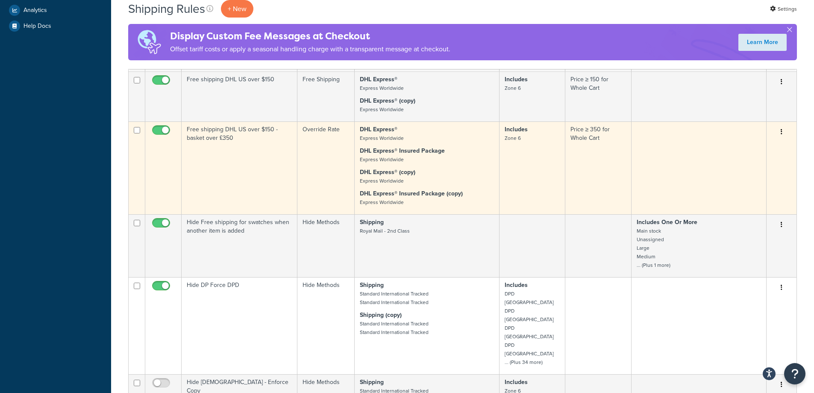
scroll to position [385, 0]
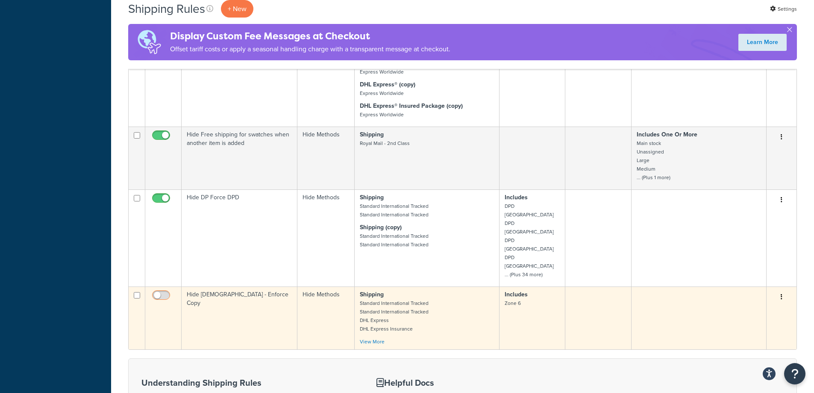
click at [164, 292] on input "checkbox" at bounding box center [162, 297] width 24 height 11
checkbox input "true"
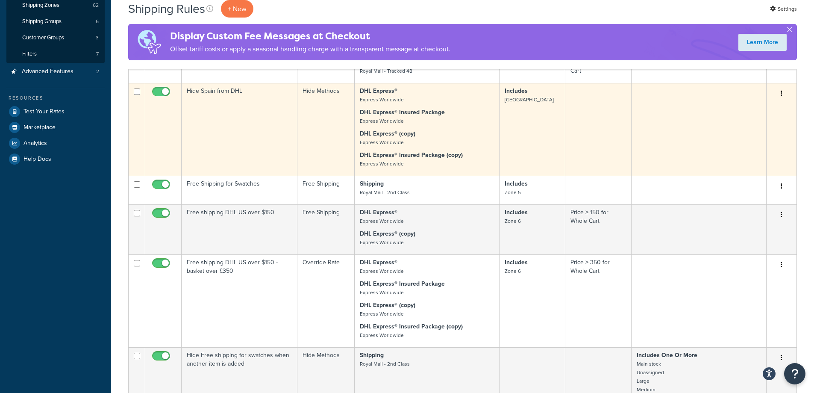
scroll to position [85, 0]
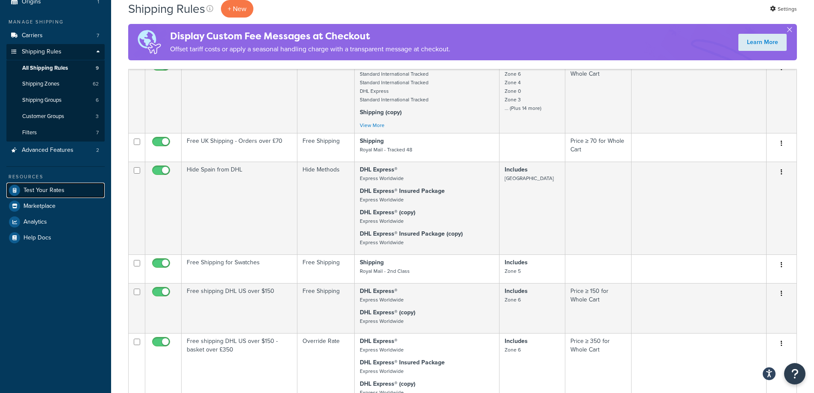
click at [38, 191] on span "Test Your Rates" at bounding box center [44, 190] width 41 height 7
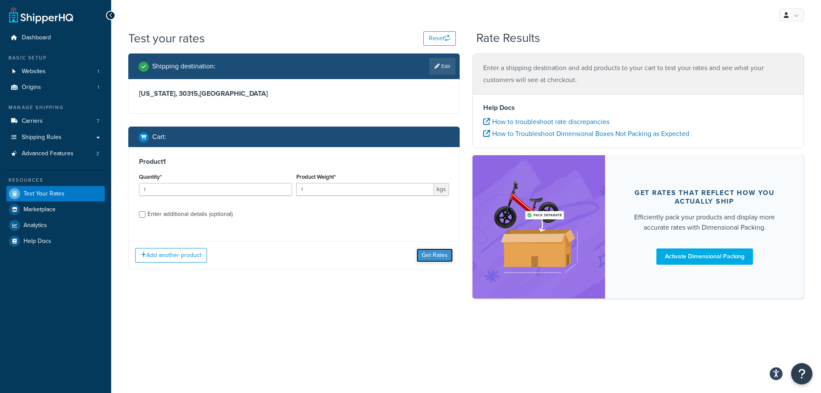
click at [433, 251] on button "Get Rates" at bounding box center [434, 255] width 36 height 14
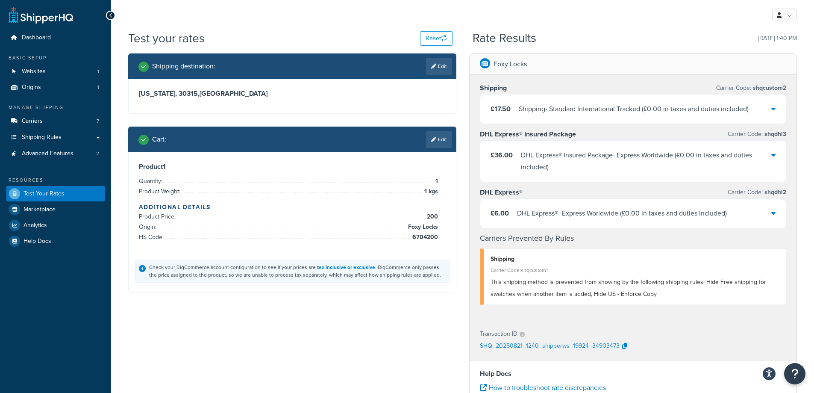
click at [588, 111] on div "Shipping - Standard International Tracked ( £0.00 in taxes and duties included )" at bounding box center [634, 109] width 230 height 12
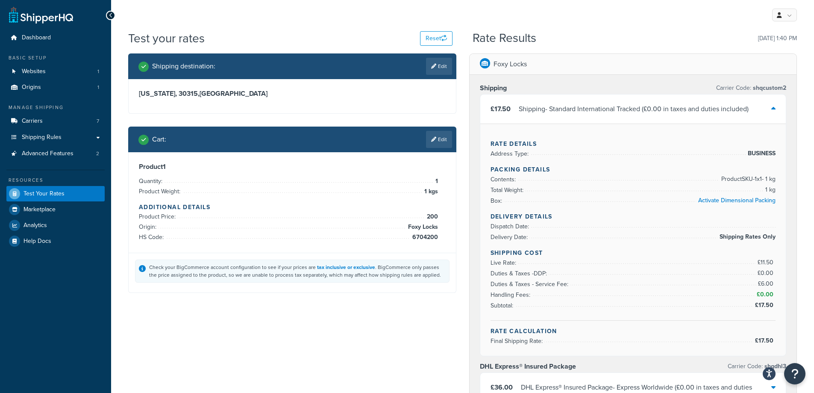
click at [575, 108] on div "Shipping - Standard International Tracked ( £0.00 in taxes and duties included )" at bounding box center [634, 109] width 230 height 12
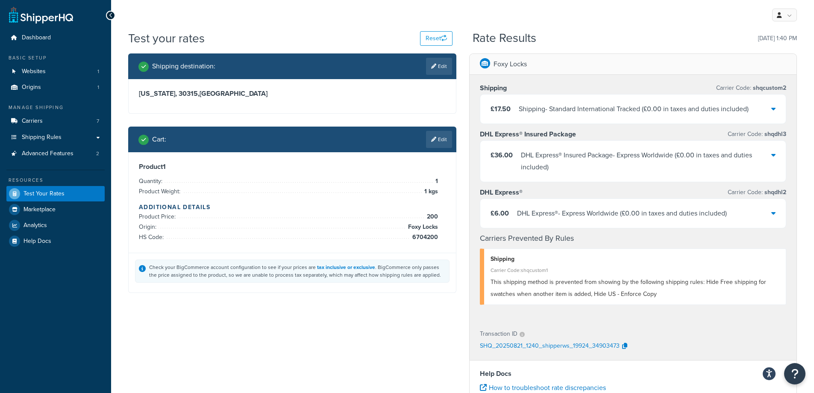
click at [559, 164] on div "DHL Express® Insured Package - Express Worldwide ( £0.00 in taxes and duties in…" at bounding box center [646, 161] width 251 height 24
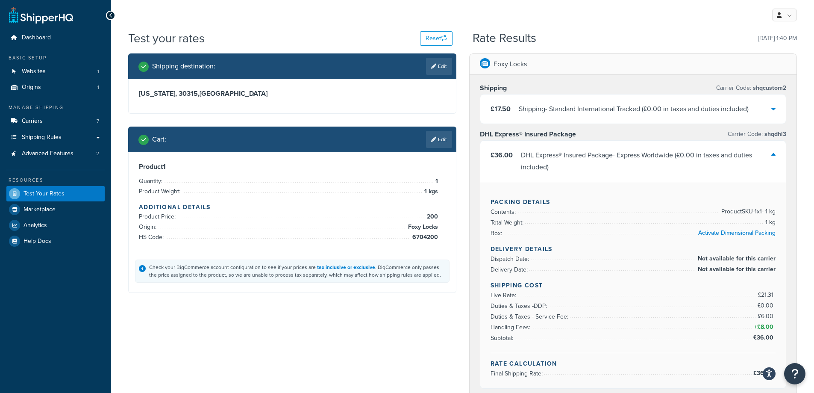
click at [559, 164] on div "DHL Express® Insured Package - Express Worldwide ( £0.00 in taxes and duties in…" at bounding box center [646, 161] width 251 height 24
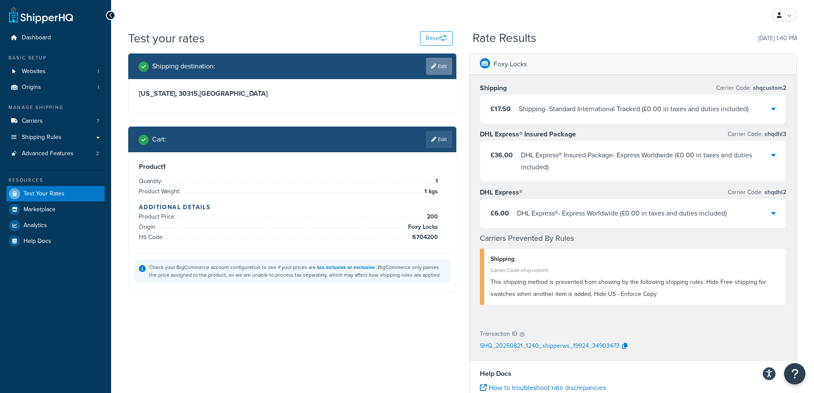
click at [436, 62] on link "Edit" at bounding box center [439, 66] width 26 height 17
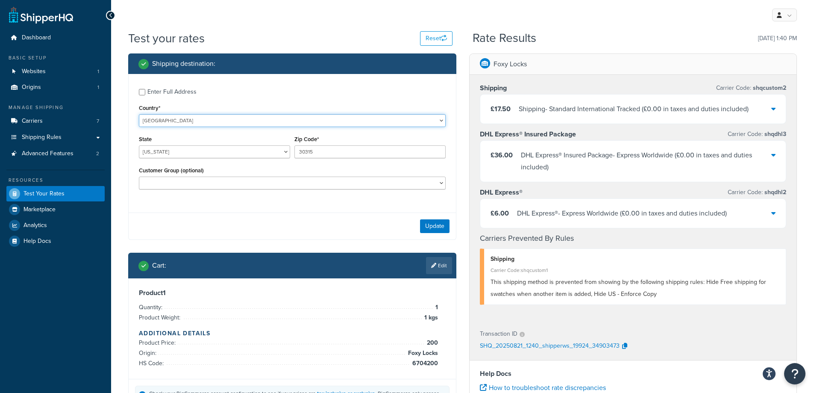
click at [212, 118] on select "United States United Kingdom Afghanistan Åland Islands Albania Algeria American…" at bounding box center [292, 120] width 307 height 13
select select "FR"
click at [139, 114] on select "United States United Kingdom Afghanistan Åland Islands Albania Algeria American…" at bounding box center [292, 120] width 307 height 13
click at [327, 156] on input "30315" at bounding box center [370, 151] width 151 height 13
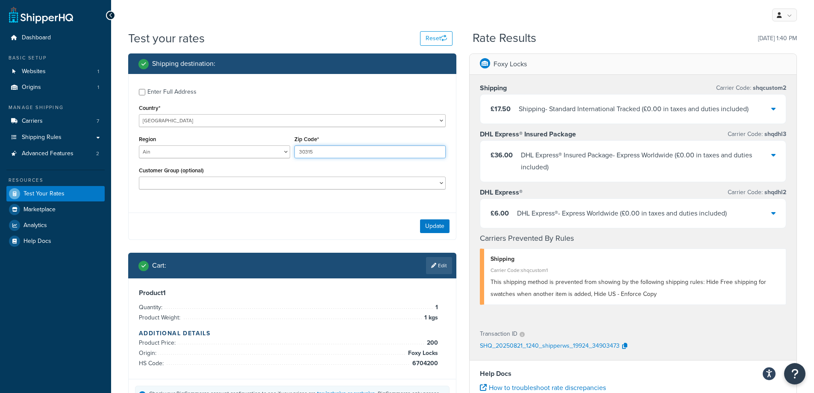
paste input "41110"
type input "41110"
click at [164, 152] on select "Ain Aisne Allier Alpes-de-Haute-Provence Alpes-Maritimes Ardèche Ardennes Arièg…" at bounding box center [214, 151] width 151 height 13
click at [139, 145] on select "Ain Aisne Allier Alpes-de-Haute-Provence Alpes-Maritimes Ardèche Ardennes Arièg…" at bounding box center [214, 151] width 151 height 13
click at [428, 225] on button "Update" at bounding box center [434, 226] width 29 height 14
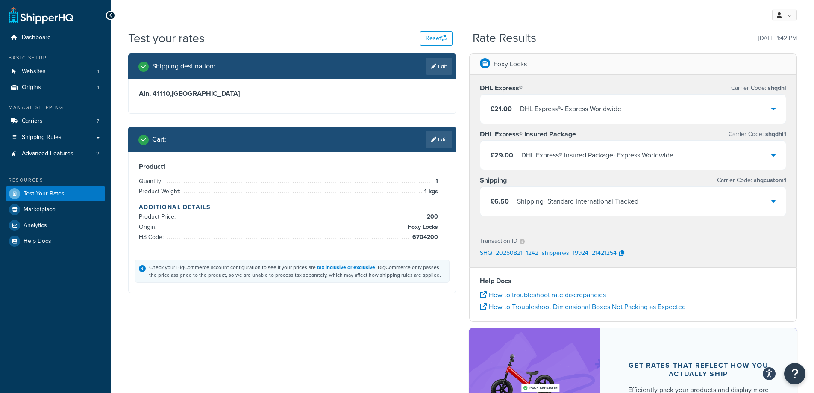
click at [581, 120] on div "£21.00 DHL Express® - Express Worldwide" at bounding box center [634, 108] width 306 height 29
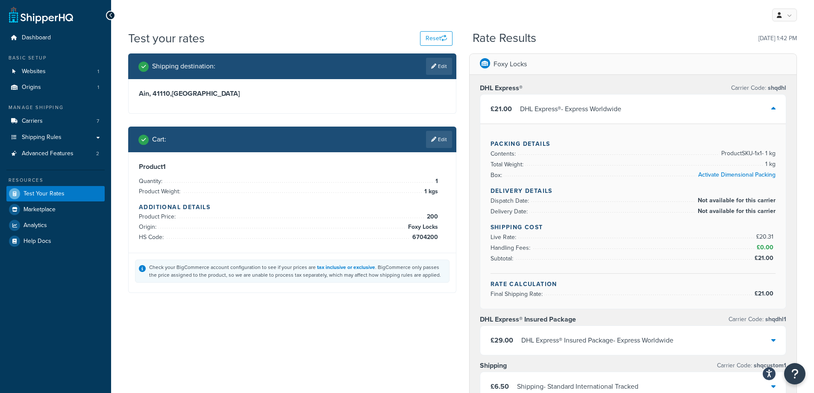
click at [581, 115] on div "£21.00 DHL Express® - Express Worldwide" at bounding box center [634, 108] width 306 height 29
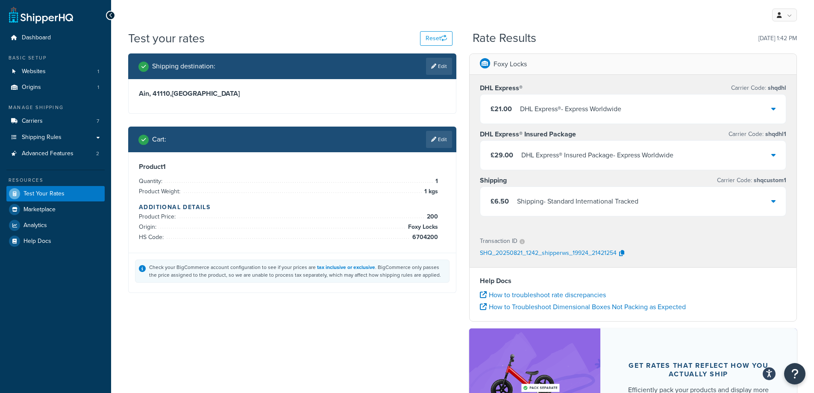
click at [572, 159] on div "DHL Express® Insured Package - Express Worldwide" at bounding box center [598, 155] width 152 height 12
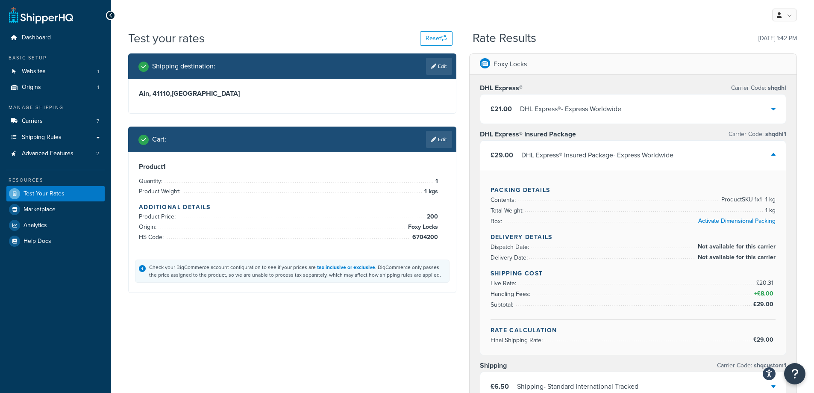
click at [567, 157] on div "DHL Express® Insured Package - Express Worldwide" at bounding box center [598, 155] width 152 height 12
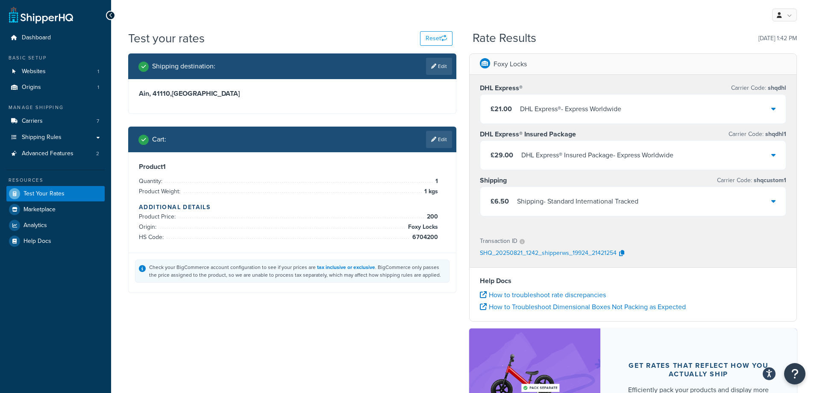
click at [601, 203] on div "Shipping - Standard International Tracked" at bounding box center [577, 201] width 121 height 12
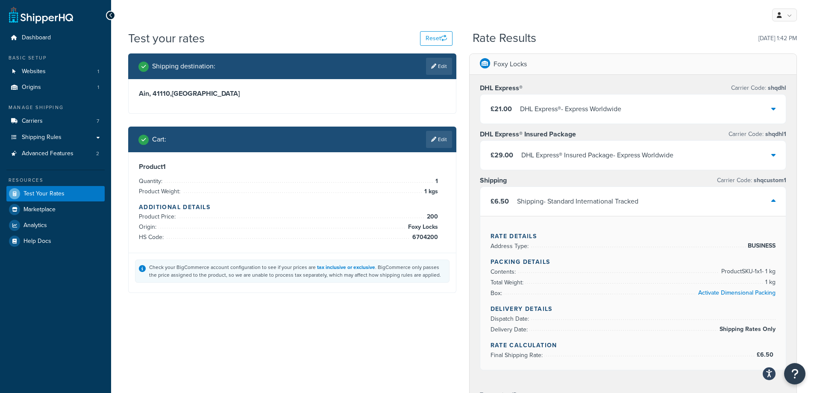
click at [601, 203] on div "Shipping - Standard International Tracked" at bounding box center [577, 201] width 121 height 12
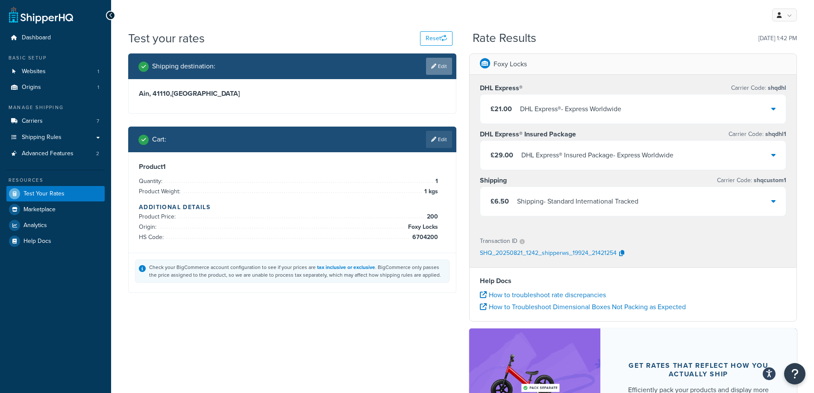
click at [444, 71] on link "Edit" at bounding box center [439, 66] width 26 height 17
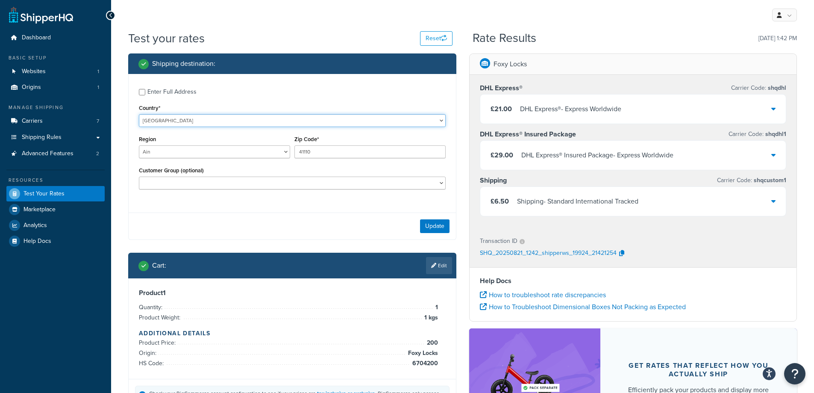
click at [216, 124] on select "United States United Kingdom Afghanistan Åland Islands Albania Algeria American…" at bounding box center [292, 120] width 307 height 13
select select "US"
click at [139, 114] on select "United States United Kingdom Afghanistan Åland Islands Albania Algeria American…" at bounding box center [292, 120] width 307 height 13
select select "AL"
click at [345, 155] on input "41110" at bounding box center [370, 151] width 151 height 13
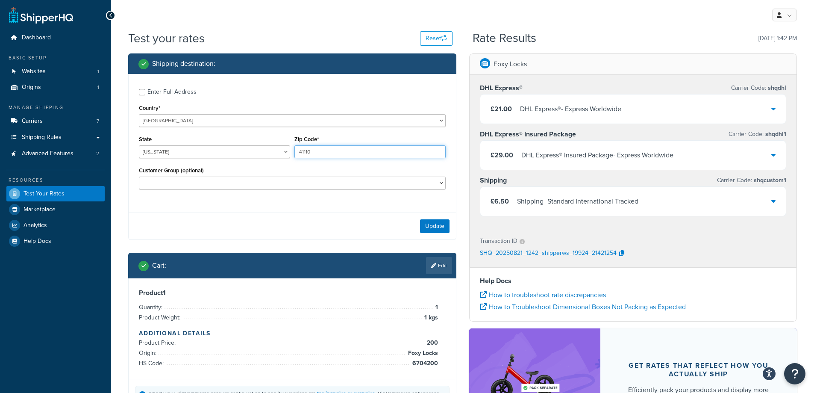
click at [345, 155] on input "41110" at bounding box center [370, 151] width 151 height 13
click at [345, 155] on input "Zip Code*" at bounding box center [370, 151] width 151 height 13
type input "30315"
click at [431, 227] on button "Update" at bounding box center [434, 226] width 29 height 14
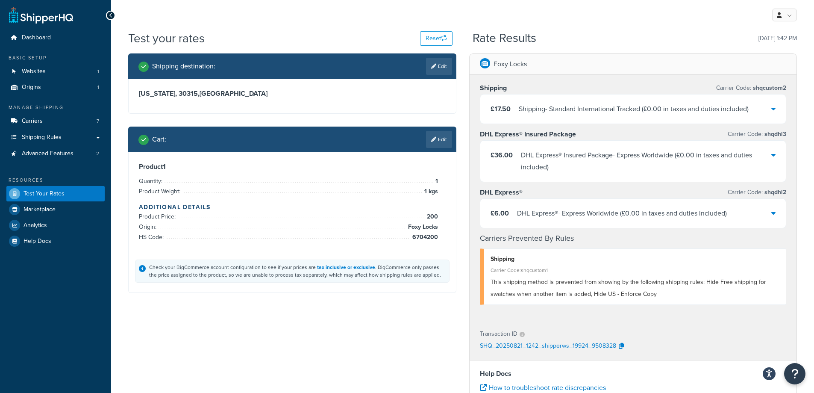
click at [543, 211] on div "DHL Express® - Express Worldwide ( £0.00 in taxes and duties included )" at bounding box center [622, 213] width 210 height 12
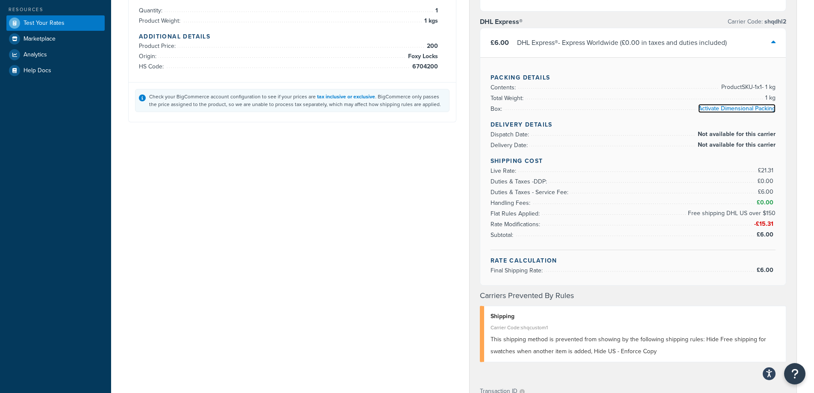
scroll to position [171, 0]
click at [530, 192] on span "Duties & Taxes - Service Fee:" at bounding box center [531, 191] width 80 height 9
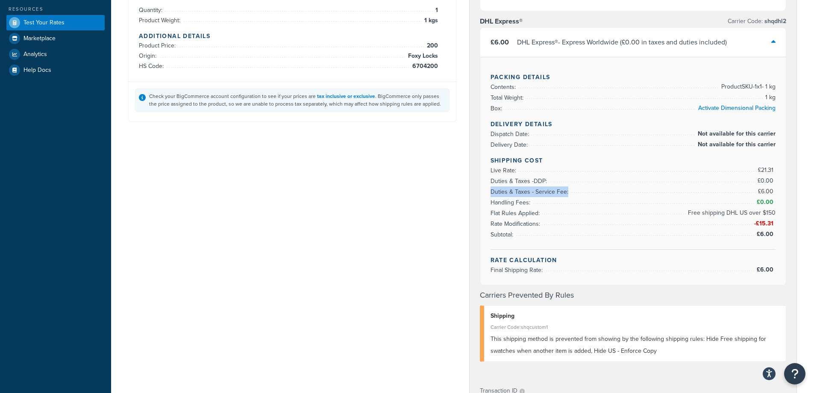
click at [593, 189] on li "Duties & Taxes - Service Fee: £6.00" at bounding box center [634, 191] width 286 height 11
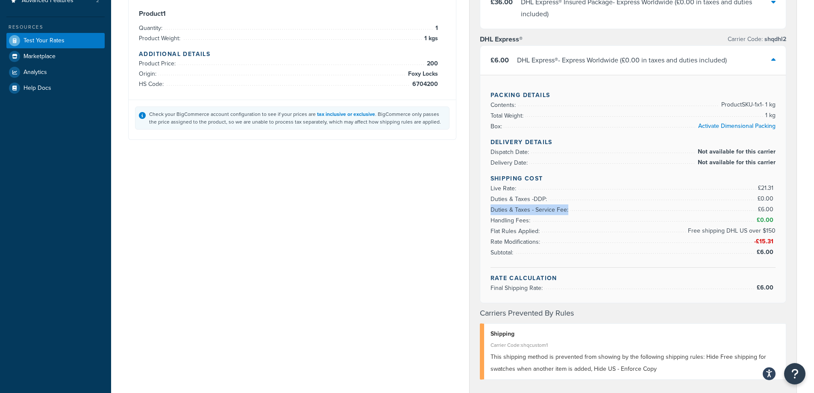
scroll to position [128, 0]
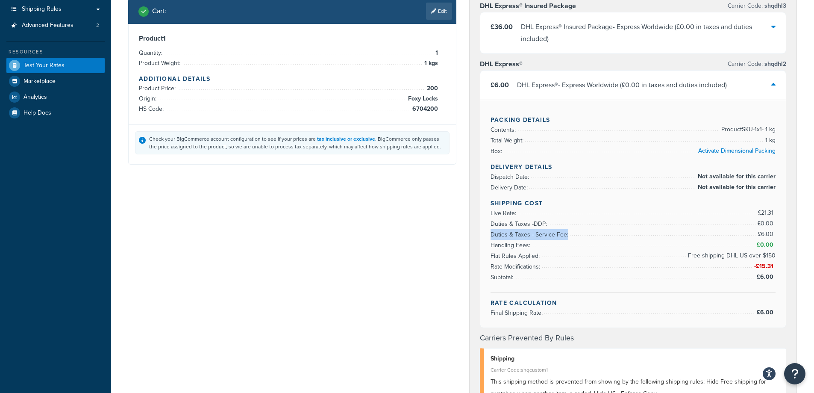
click at [606, 233] on li "Duties & Taxes - Service Fee: £6.00" at bounding box center [634, 234] width 286 height 11
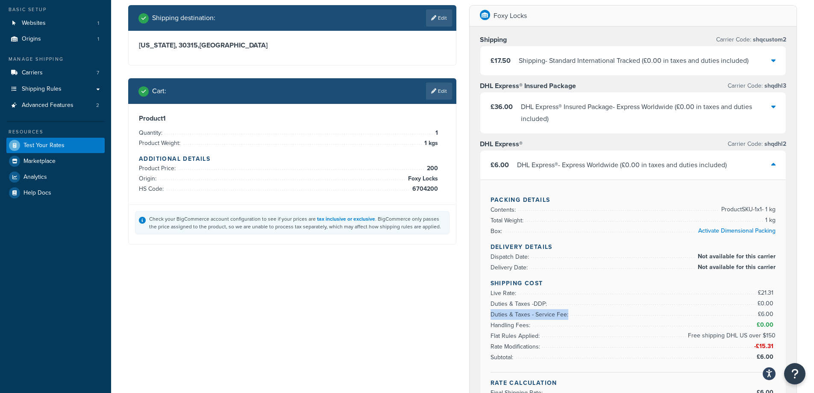
scroll to position [43, 0]
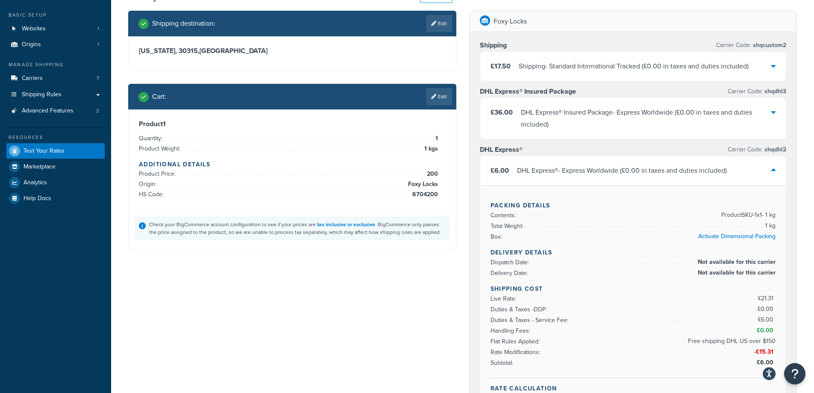
click at [603, 62] on div "Shipping - Standard International Tracked ( £0.00 in taxes and duties included )" at bounding box center [634, 66] width 230 height 12
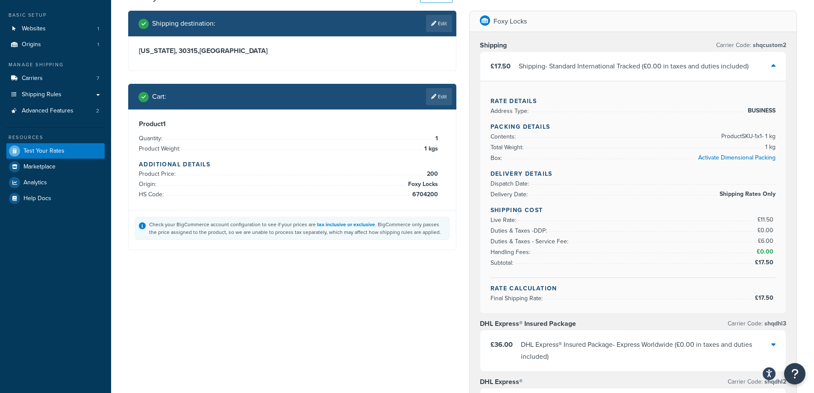
click at [528, 234] on span "Duties & Taxes - DDP :" at bounding box center [520, 230] width 59 height 9
click at [530, 236] on li "Duties & Taxes - Service Fee: £6.00" at bounding box center [634, 241] width 286 height 11
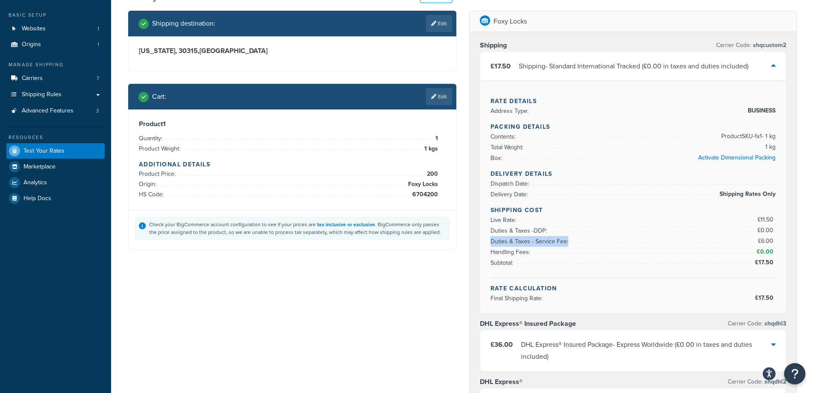
click at [530, 236] on li "Duties & Taxes - Service Fee: £6.00" at bounding box center [634, 241] width 286 height 11
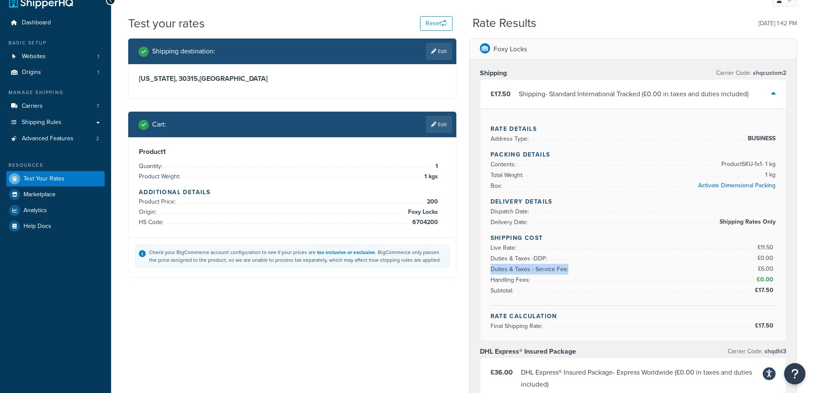
scroll to position [0, 0]
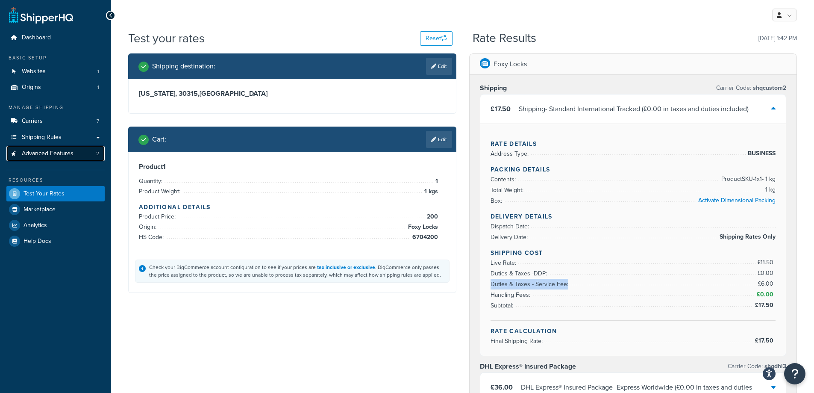
click at [55, 153] on span "Advanced Features" at bounding box center [48, 153] width 52 height 7
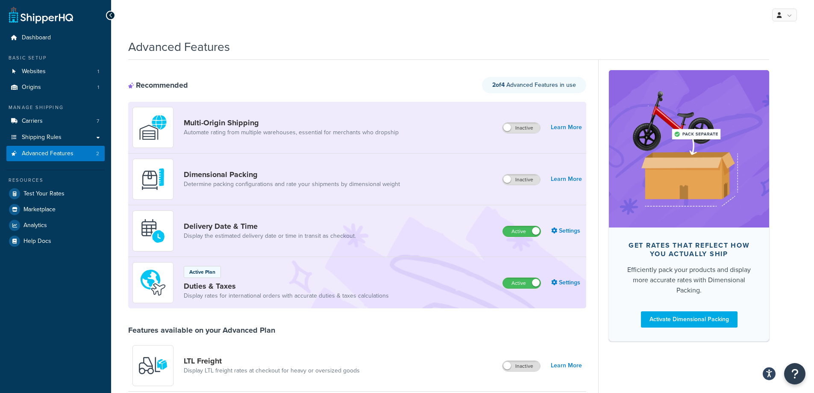
click at [301, 279] on div "Active Plan Duties & Taxes Display rates for international orders with accurate…" at bounding box center [286, 282] width 205 height 35
click at [570, 280] on link "Settings" at bounding box center [566, 283] width 31 height 12
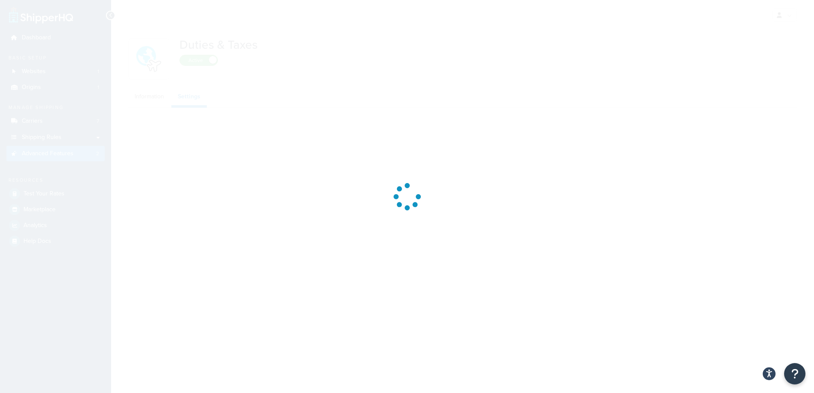
select select "IN"
select select "MAXIMUM"
select select "BUSINESS"
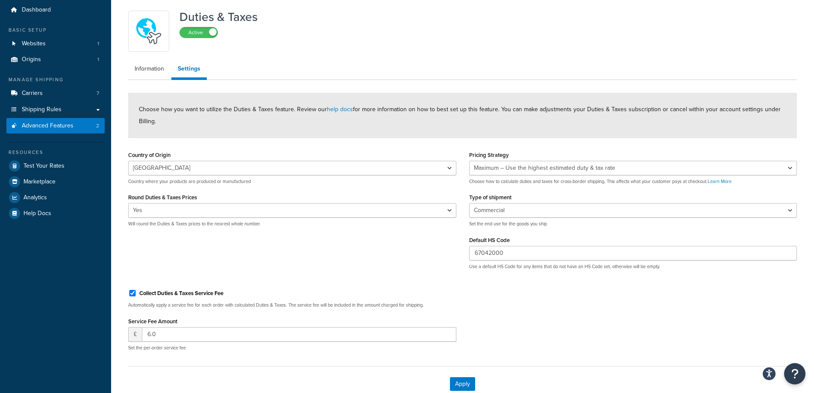
scroll to position [43, 0]
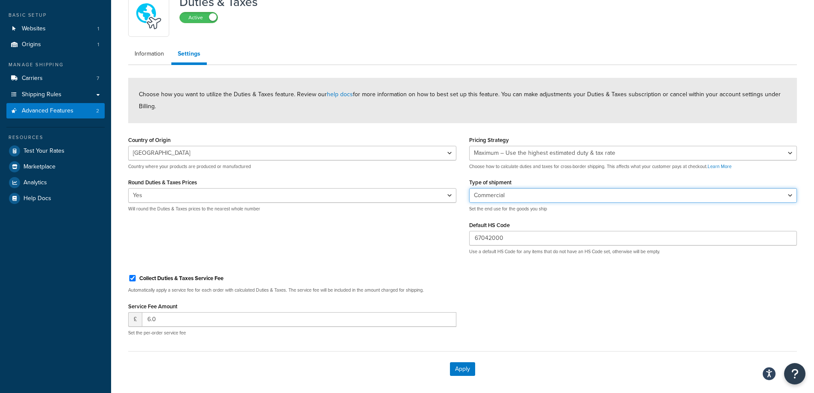
click at [498, 196] on select "Personal Commercial Gifts Other" at bounding box center [633, 195] width 328 height 15
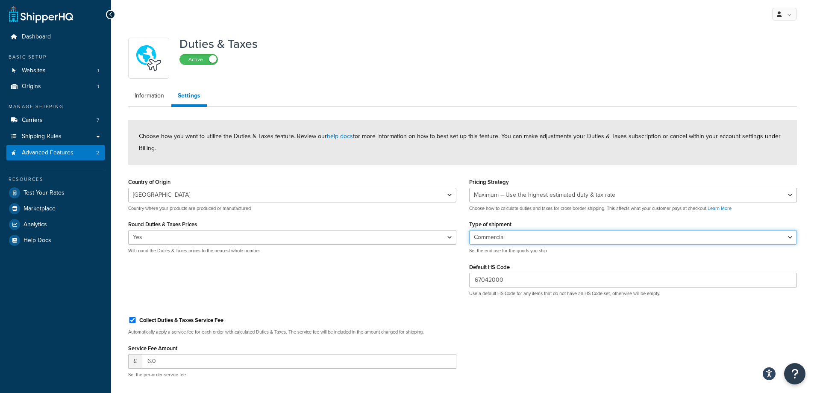
scroll to position [0, 0]
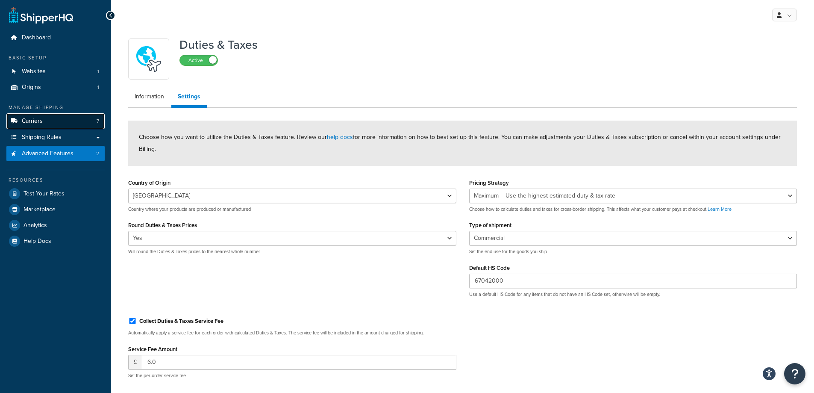
click at [53, 122] on link "Carriers 7" at bounding box center [55, 121] width 98 height 16
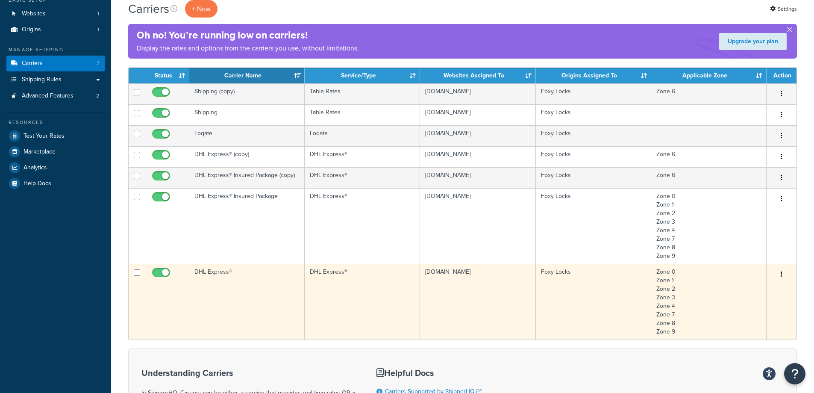
scroll to position [43, 0]
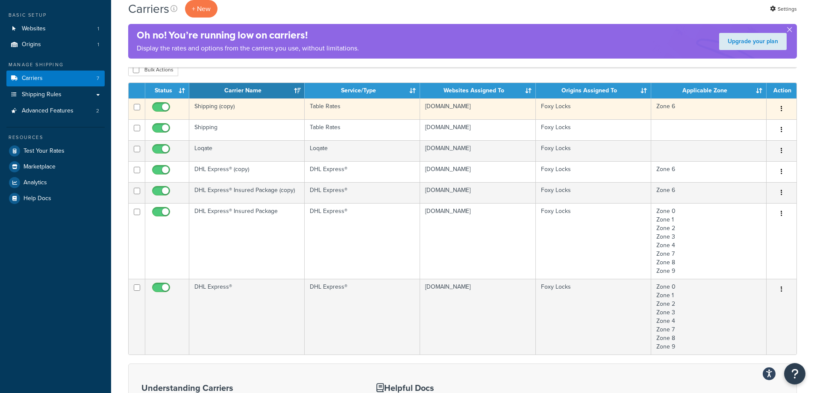
click at [261, 112] on td "Shipping (copy)" at bounding box center [246, 108] width 115 height 21
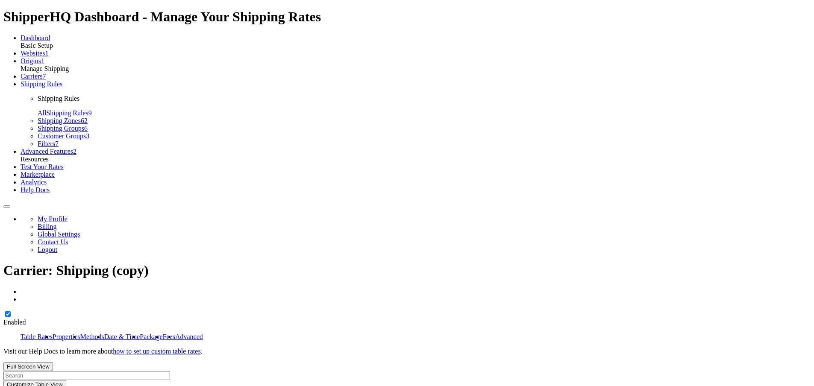
select select "25"
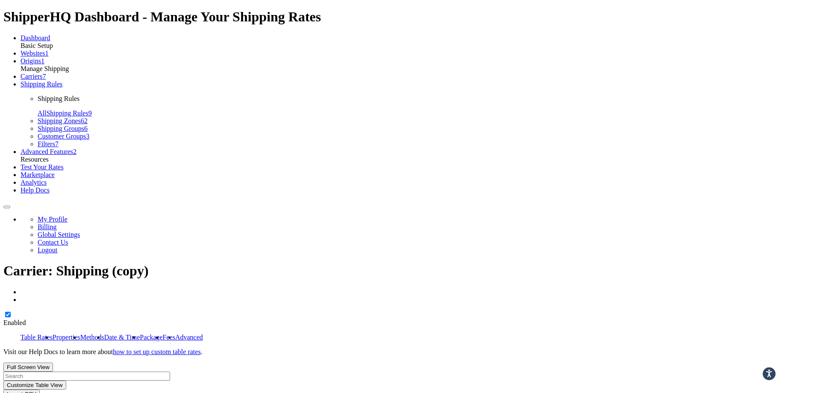
click at [203, 333] on link "Advanced" at bounding box center [189, 336] width 28 height 7
select select "false"
click at [175, 333] on link "Fees" at bounding box center [169, 336] width 12 height 7
select select "AFTER"
click at [46, 80] on link "Carriers 7" at bounding box center [34, 76] width 26 height 7
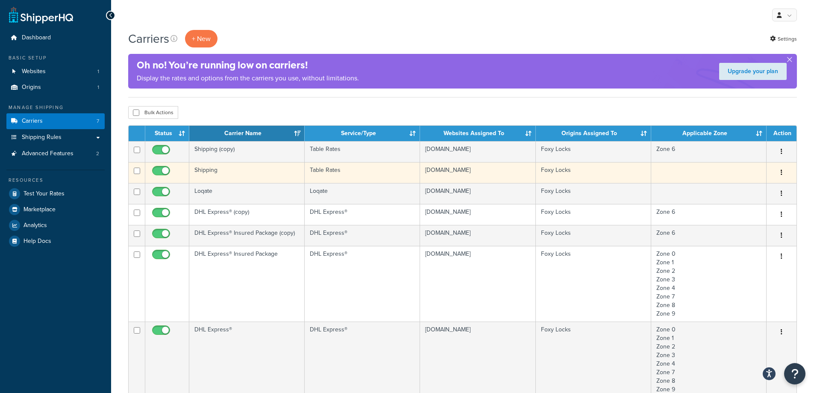
click at [268, 175] on td "Shipping" at bounding box center [246, 172] width 115 height 21
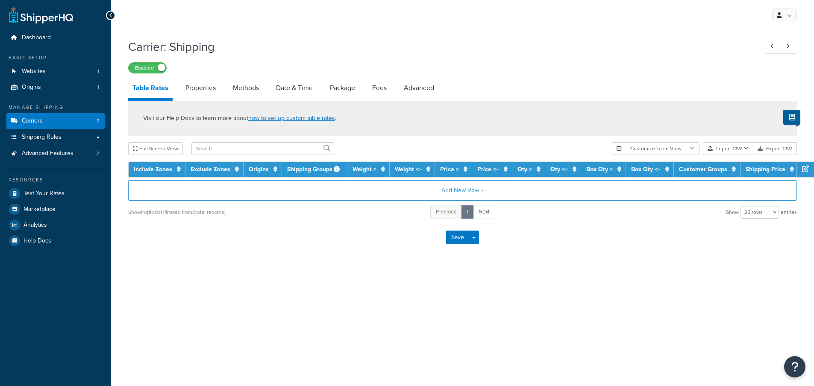
select select "25"
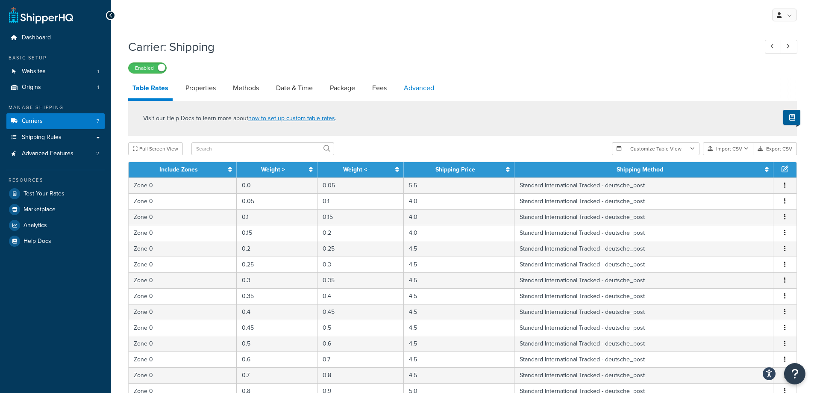
click at [421, 80] on link "Advanced" at bounding box center [419, 88] width 39 height 21
select select "false"
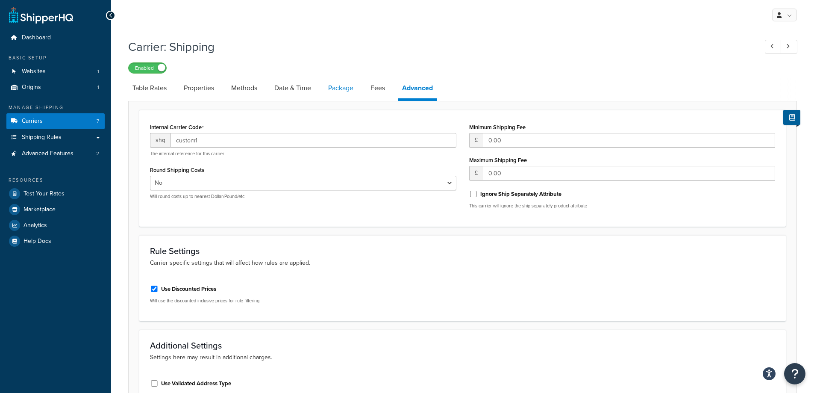
click at [336, 86] on link "Package" at bounding box center [341, 88] width 34 height 21
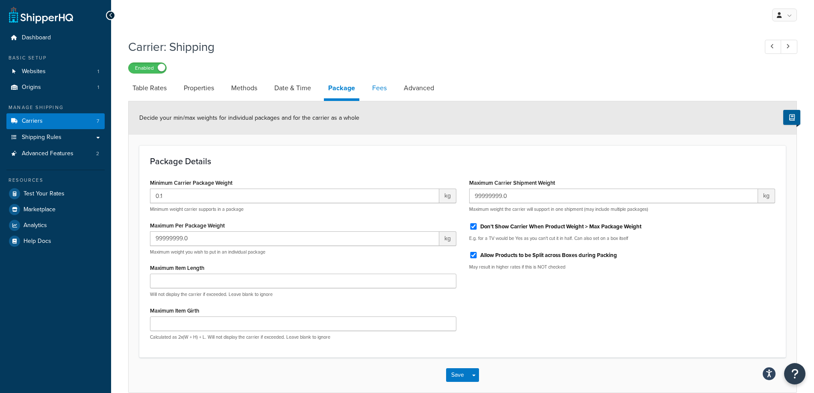
click at [374, 92] on link "Fees" at bounding box center [379, 88] width 23 height 21
select select "AFTER"
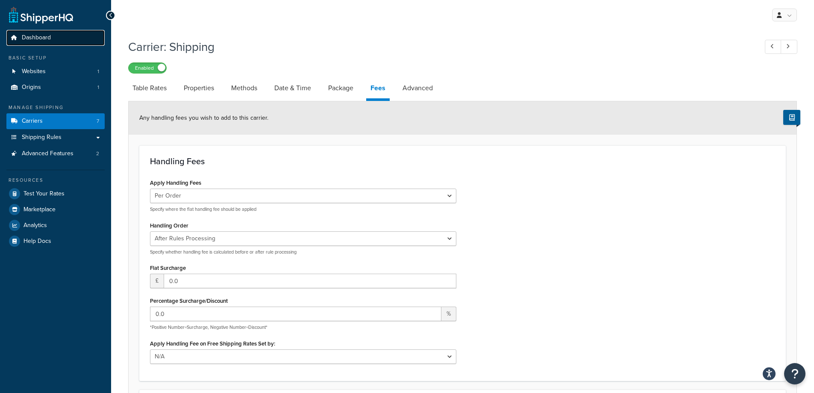
click at [57, 38] on link "Dashboard" at bounding box center [55, 38] width 98 height 16
